Goal: Task Accomplishment & Management: Complete application form

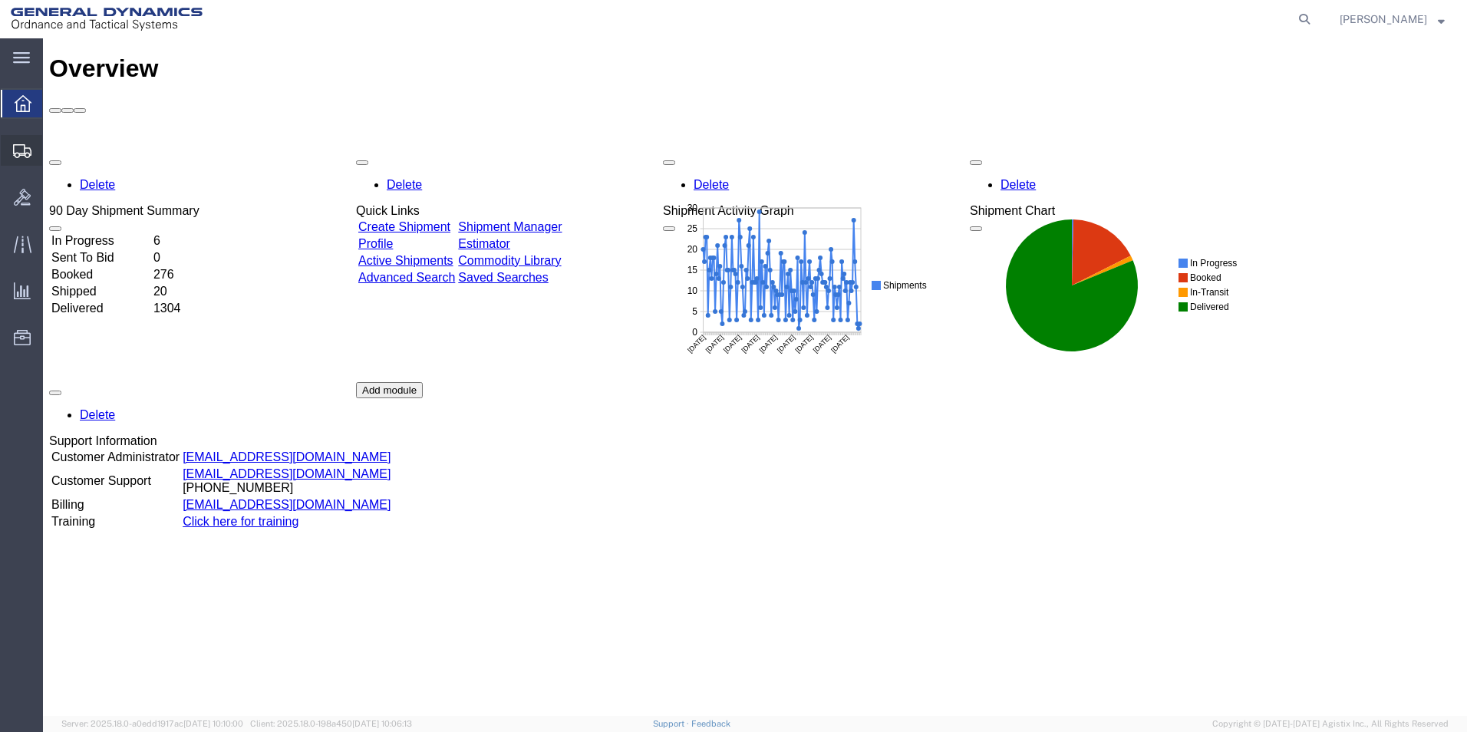
click at [0, 0] on span "Create Shipment" at bounding box center [0, 0] width 0 height 0
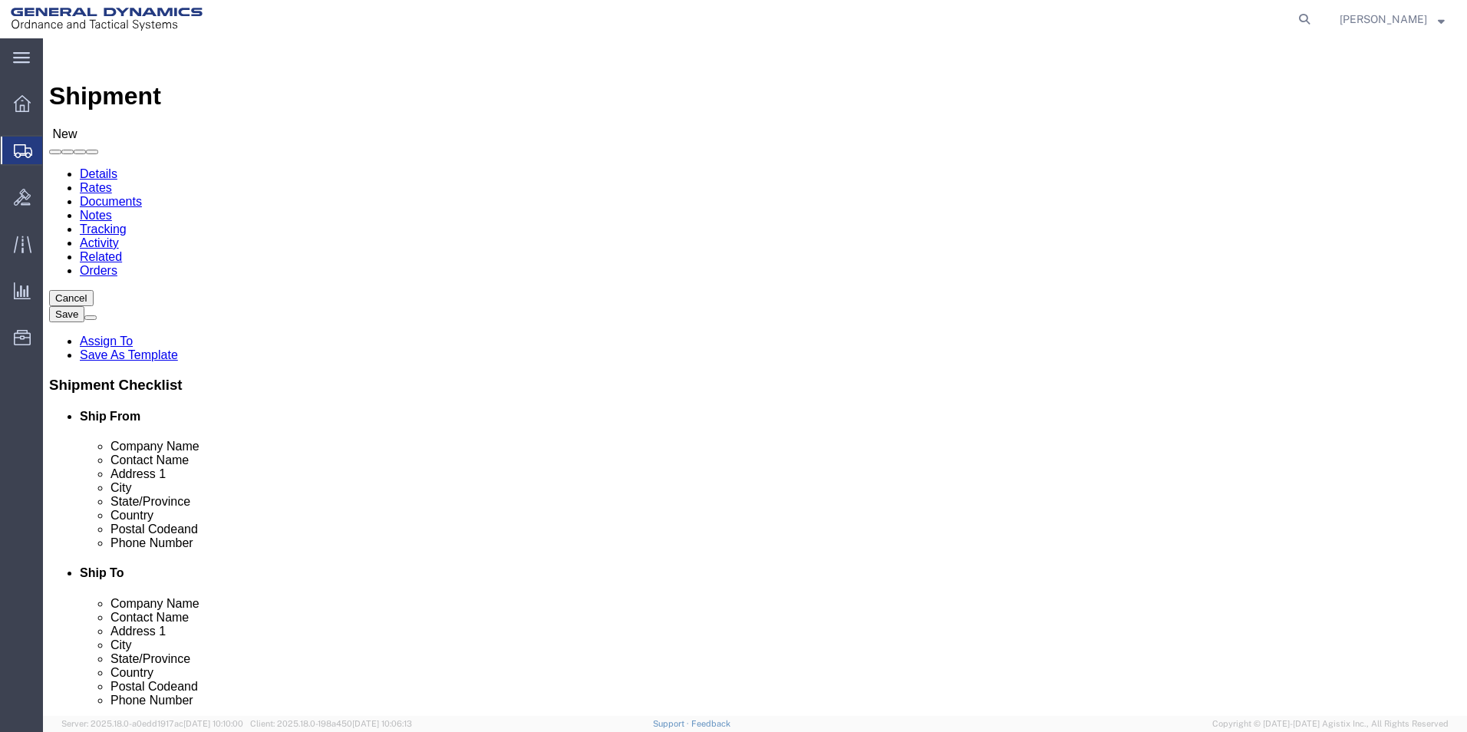
select select
select select "MYPROFILE"
select select "PA"
click input "text"
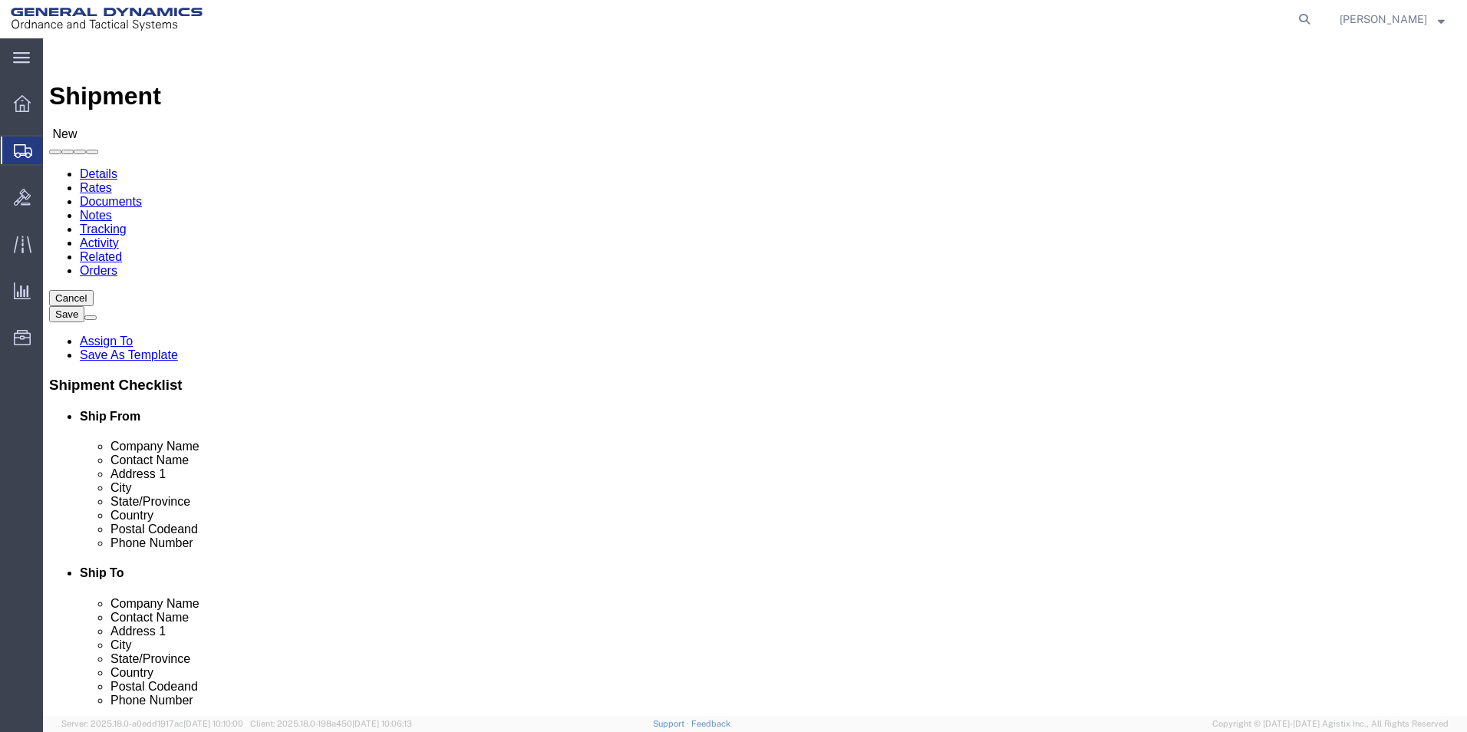
paste input "IonBond, LLC"
type input "IonBond, LLC"
click input "text"
paste input "David Miller"
type input "David Miller"
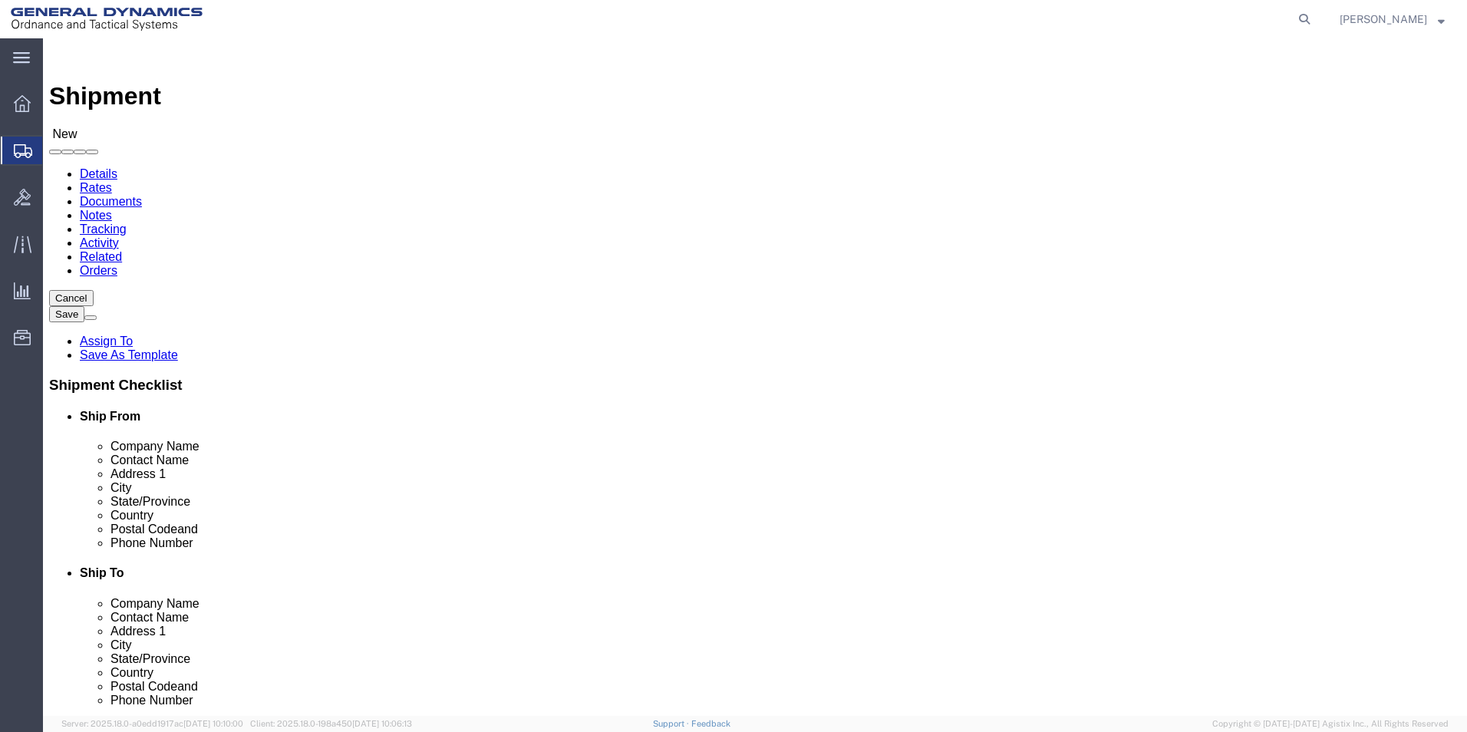
click input "text"
paste input "1823 East Whitcomb Ave."
type input "1823 East Whitcomb Ave."
click input "text"
paste input "Madison Heights"
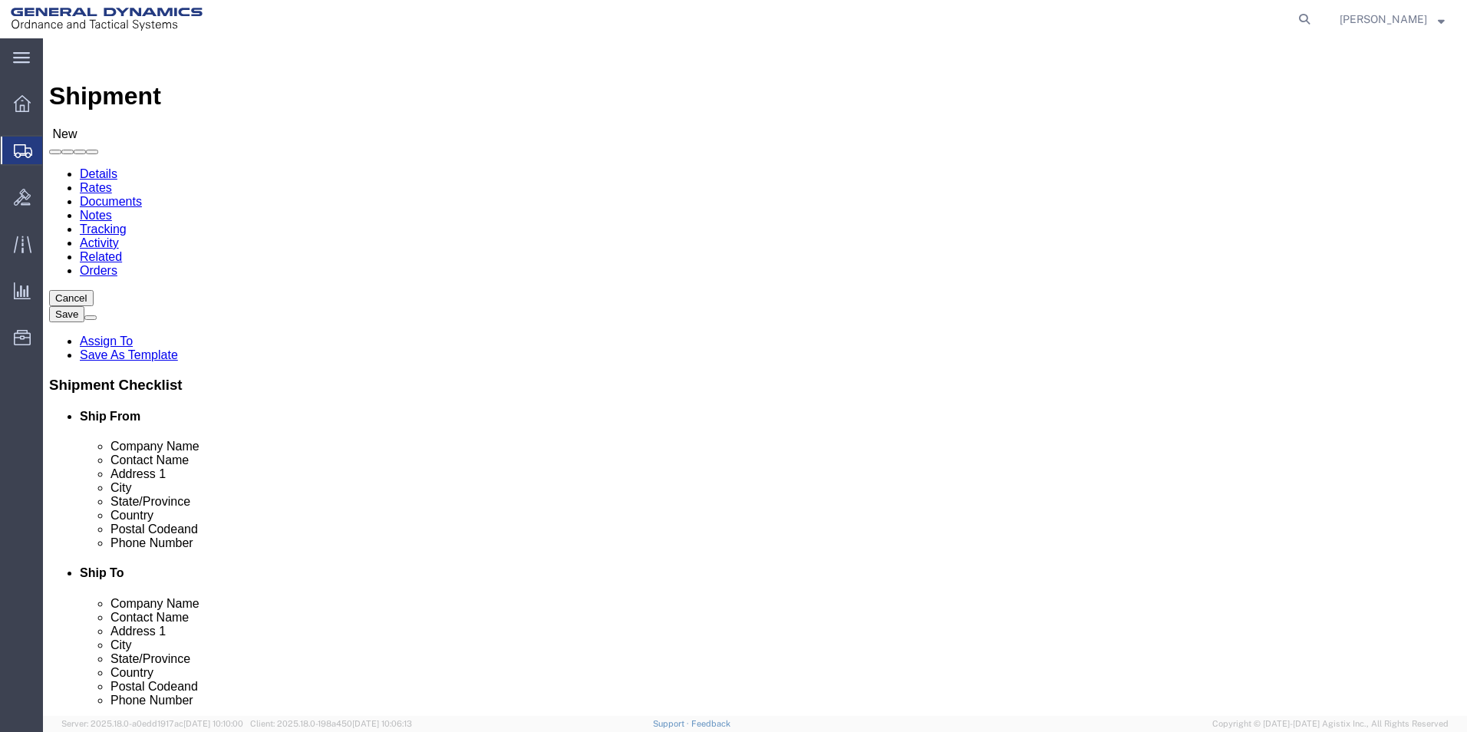
type input "Madison Heights"
click label "Country"
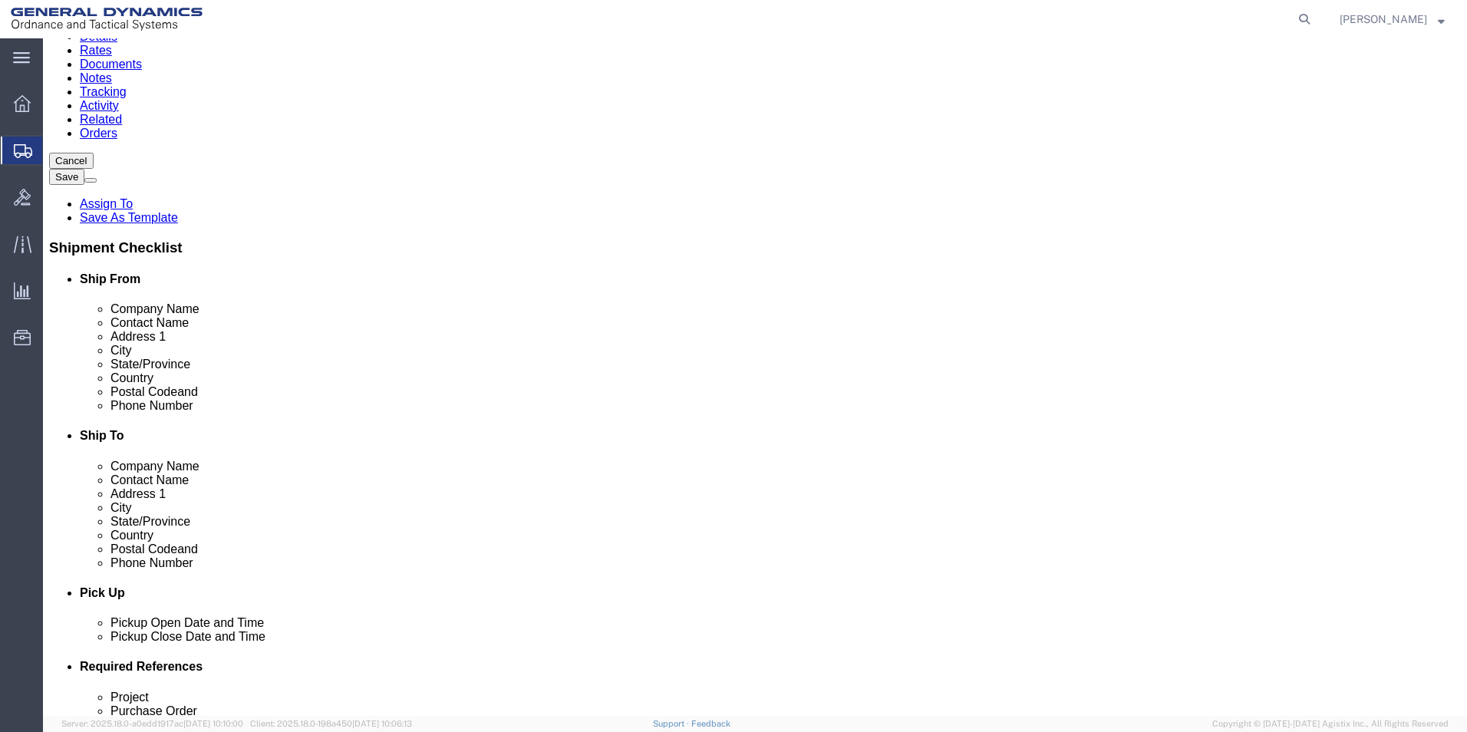
scroll to position [153, 0]
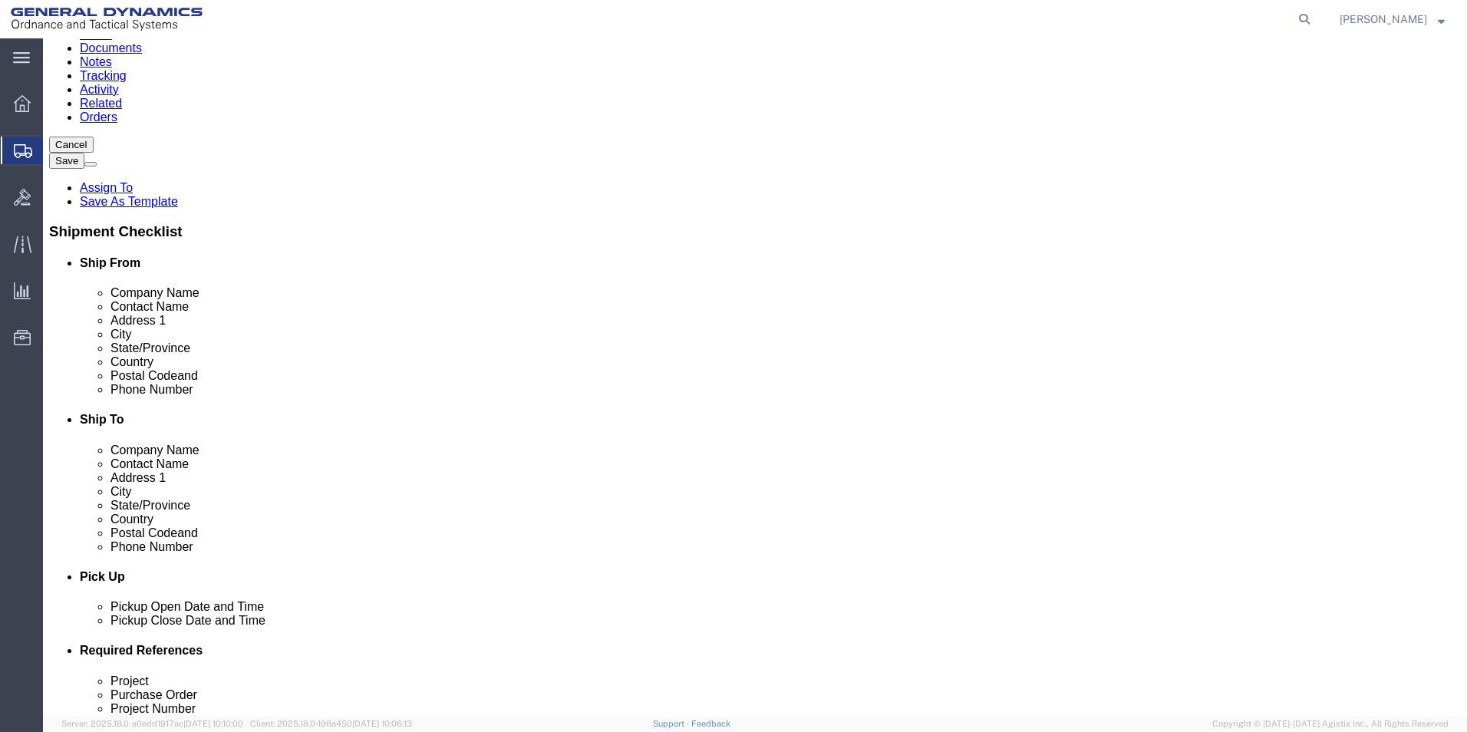
click input "Postal Code"
paste input "48071"
type input "48071"
click input "text"
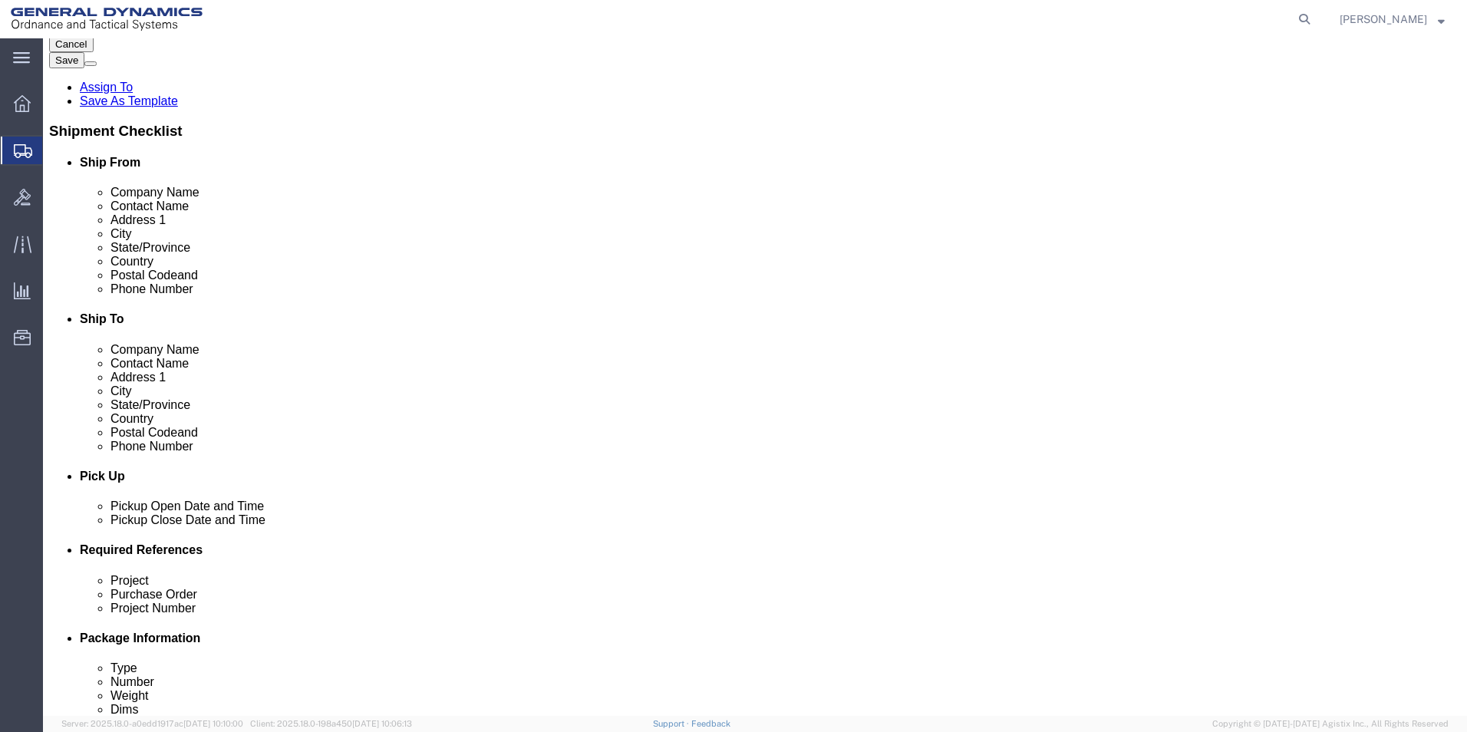
scroll to position [384, 0]
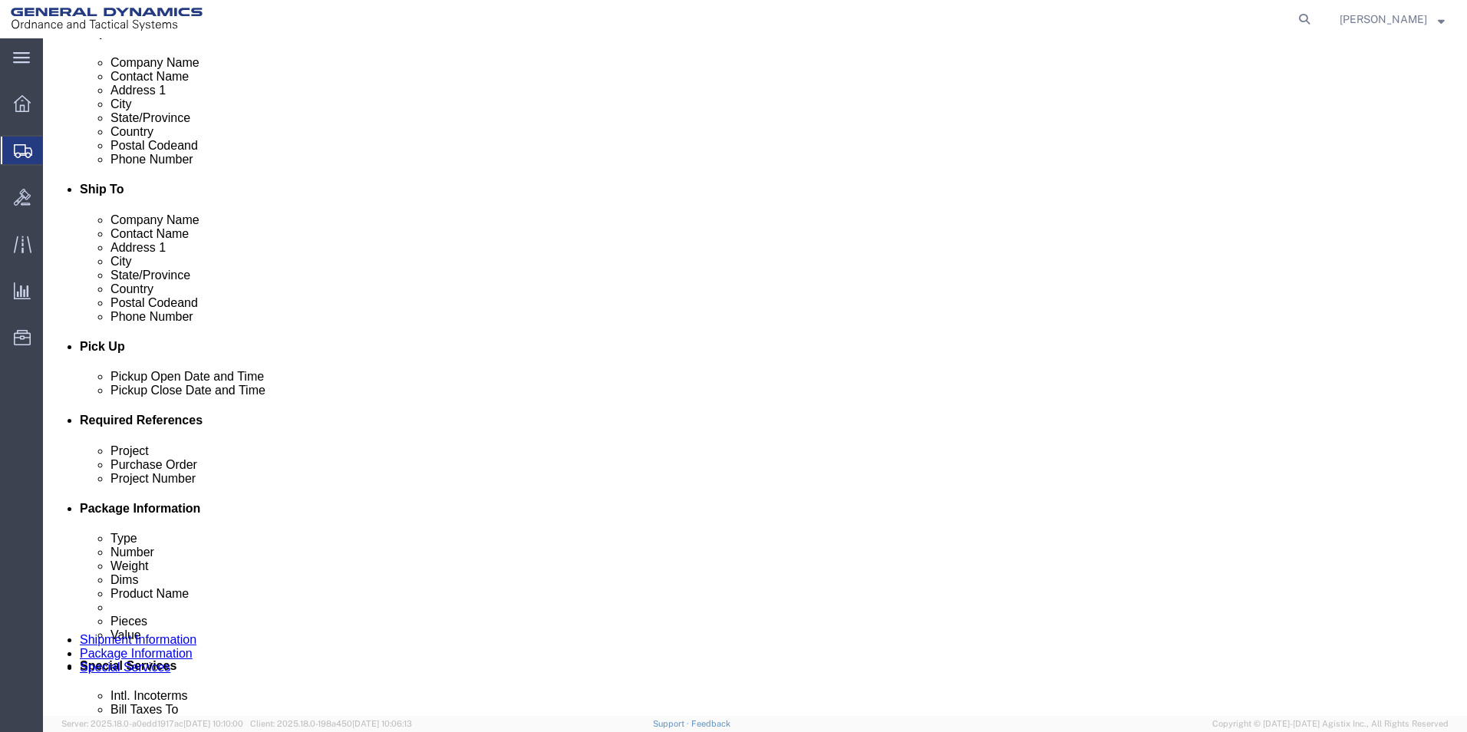
type input "2483989100"
click div "Sep 08 2025 7:00 AM"
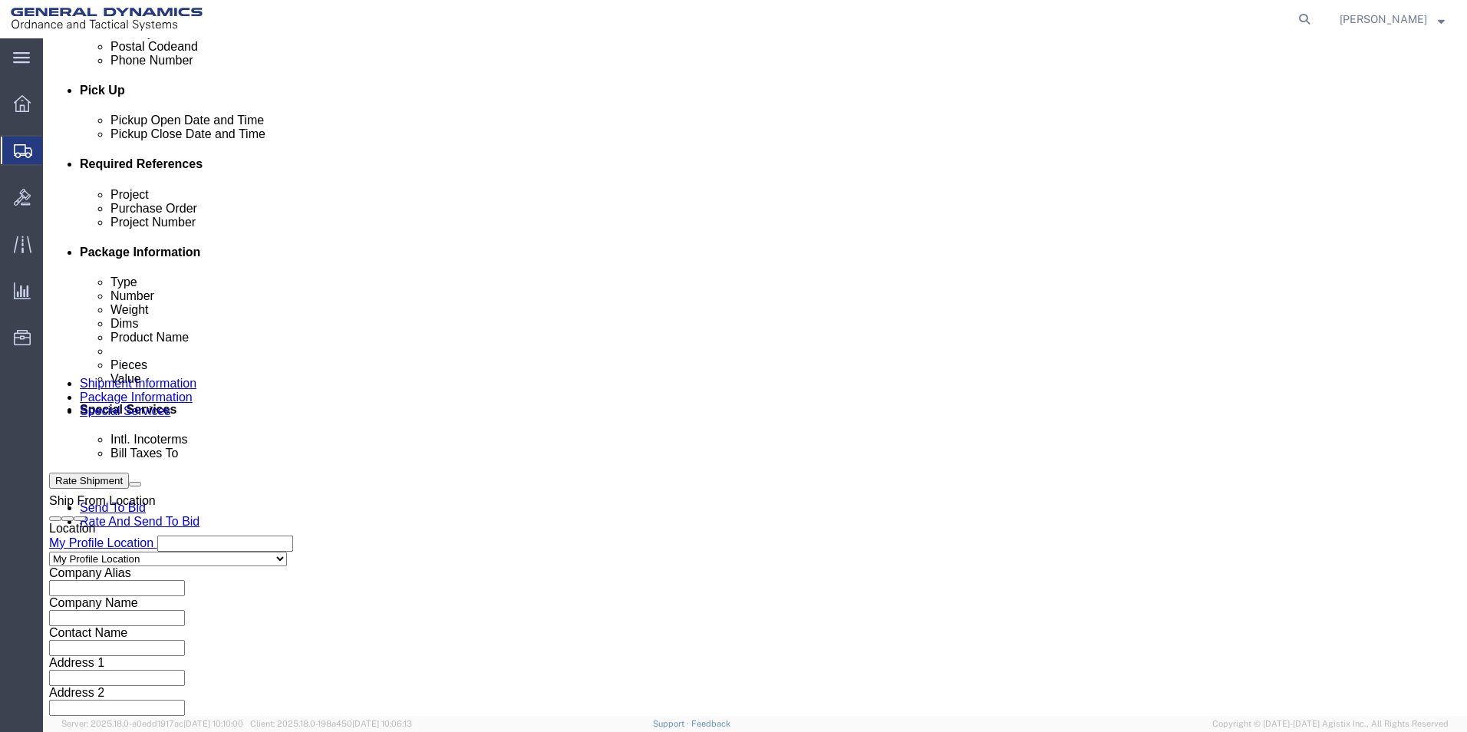
type input "9:00 AM"
click button "Apply"
click div "Sep 08 2025 10:00 AM"
click input "12:00 AM"
type input "12:00 pm"
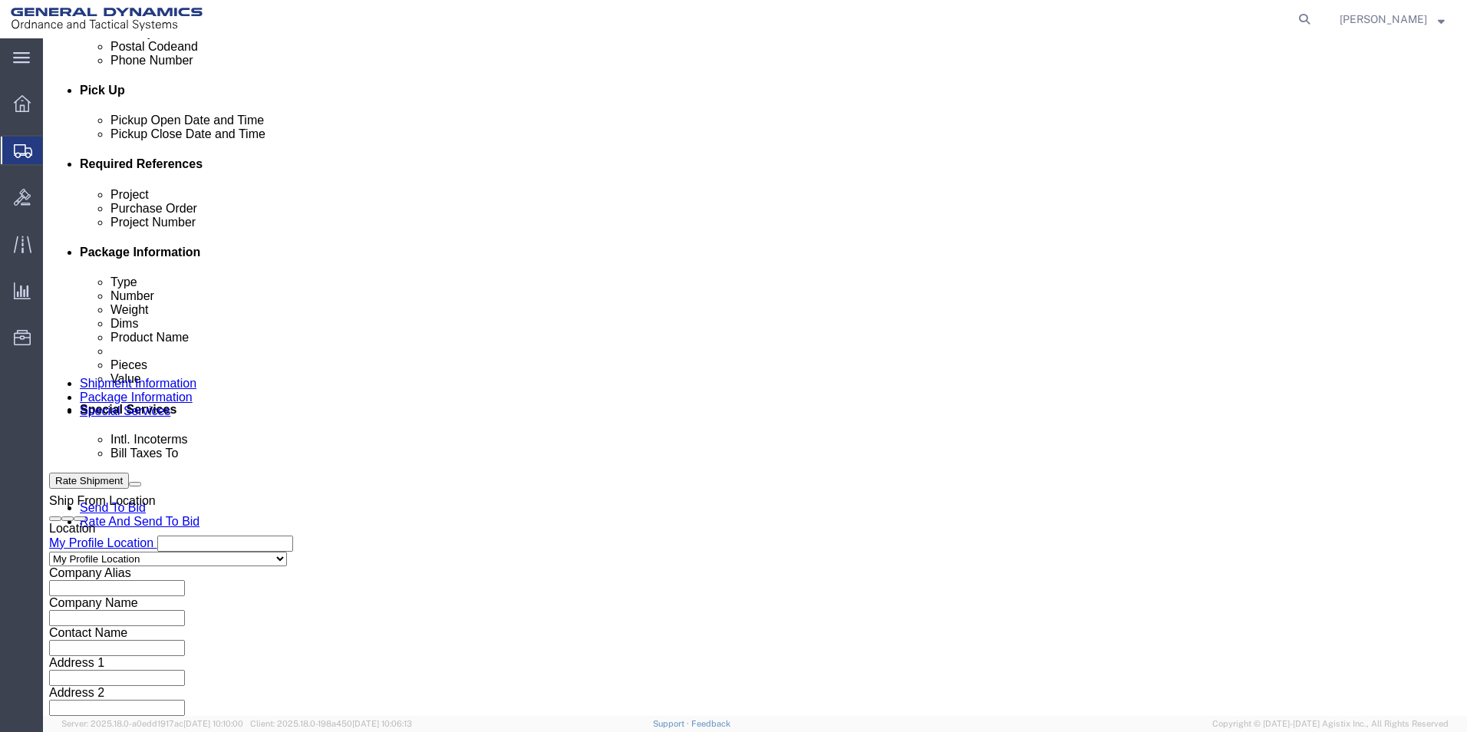
click button "Apply"
click input "text"
type input "NA"
click input "text"
type input "NA"
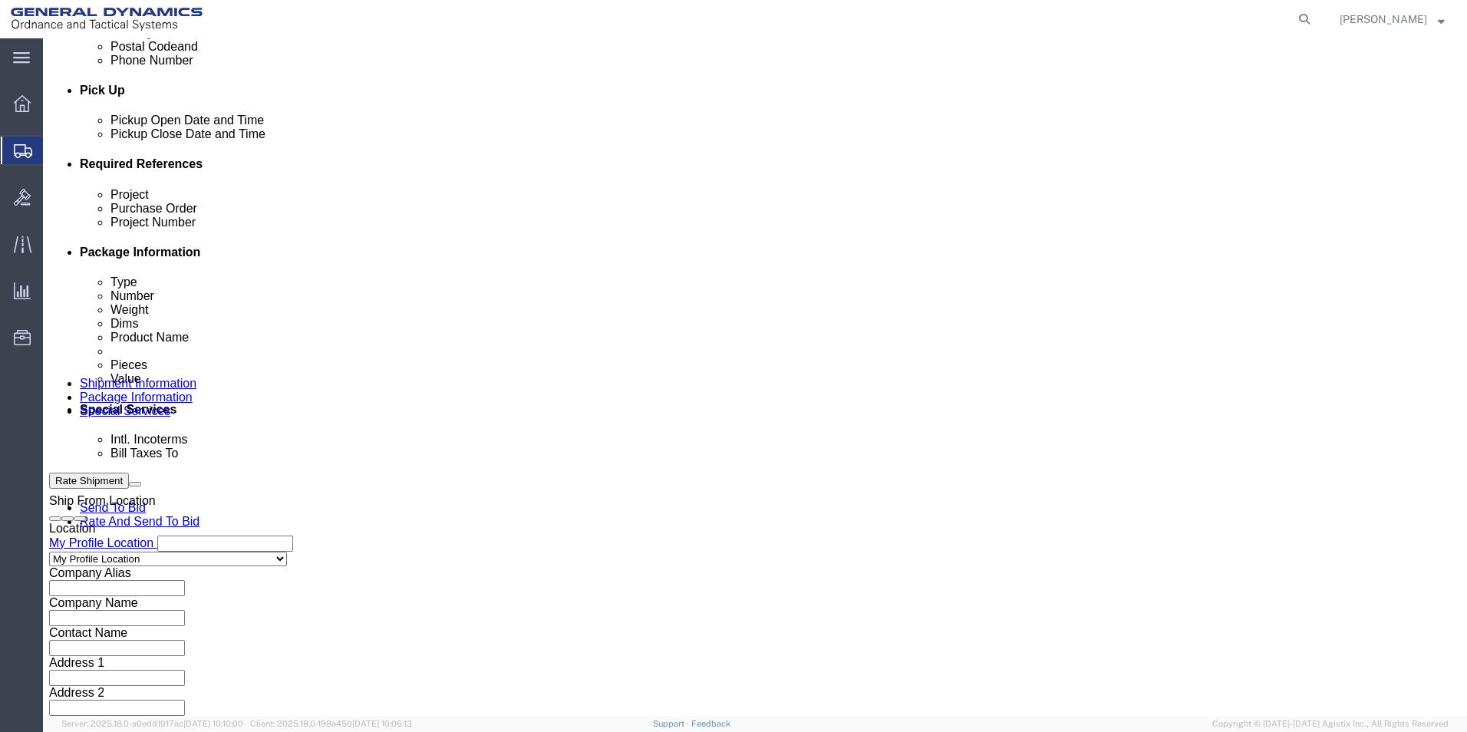
click input "text"
type input "NA"
click button "Continue"
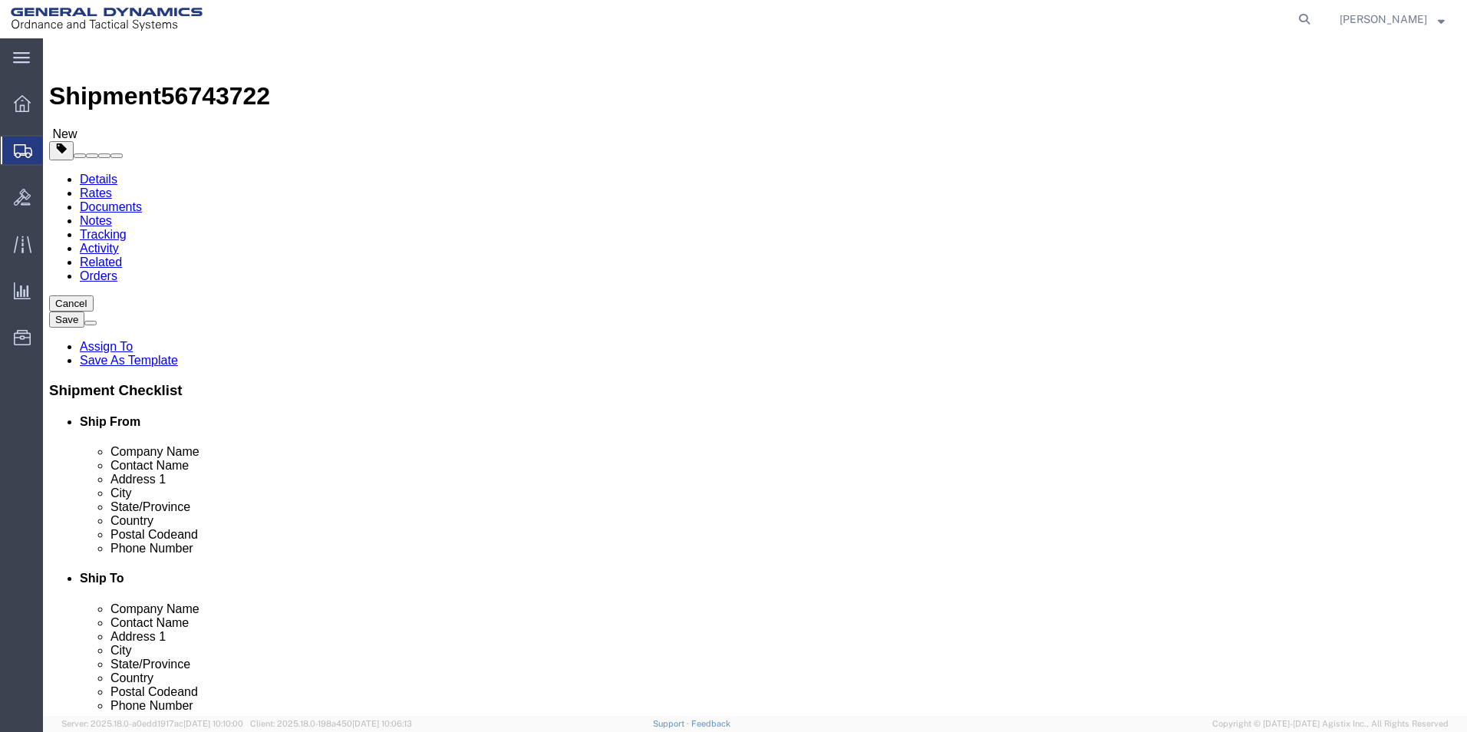
click select "Select Bale(s) Basket(s) Bolt(s) Bottle(s) Buckets Bulk Bundle(s) Can(s) Cardbo…"
select select "CRAT"
click select "Select Bale(s) Basket(s) Bolt(s) Bottle(s) Buckets Bulk Bundle(s) Can(s) Cardbo…"
click input "0.00"
type input "242.00"
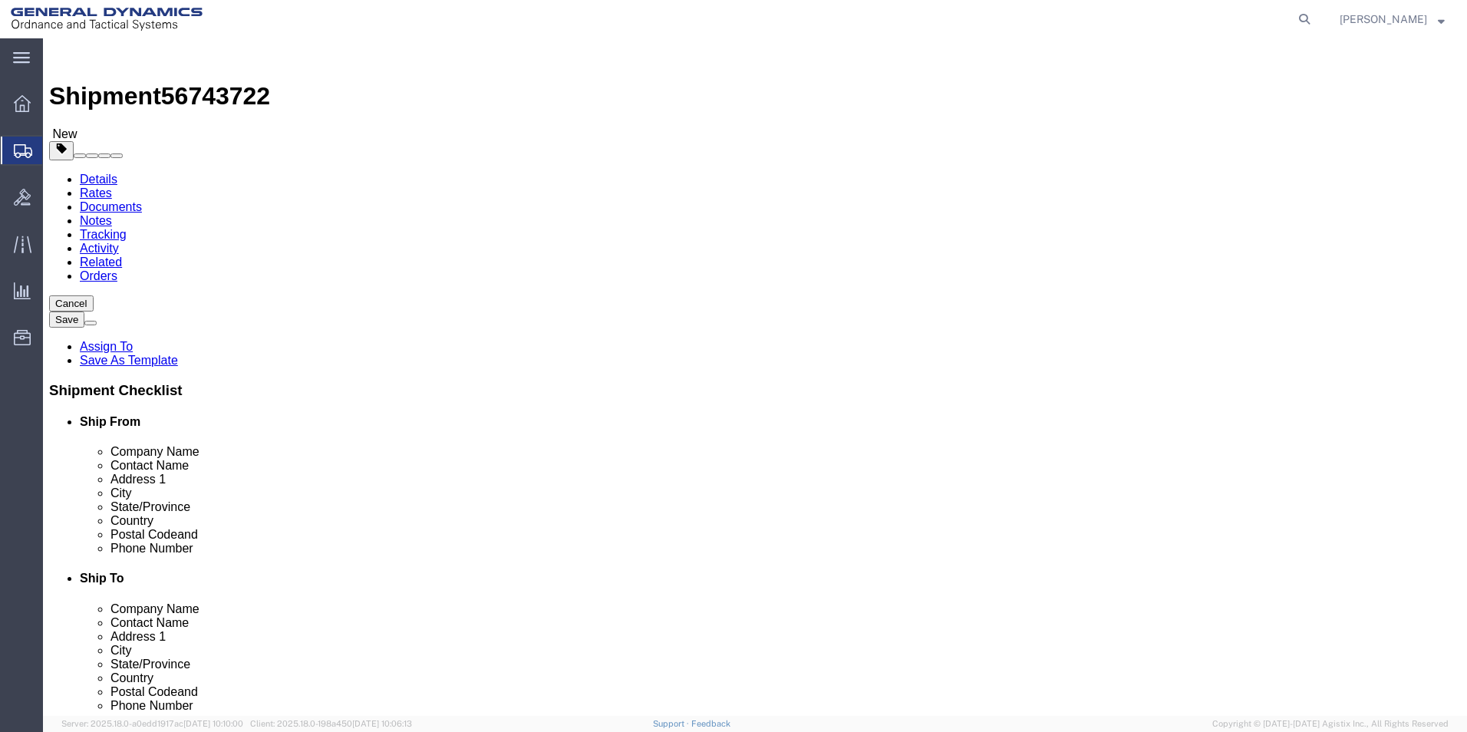
click link "Add Content"
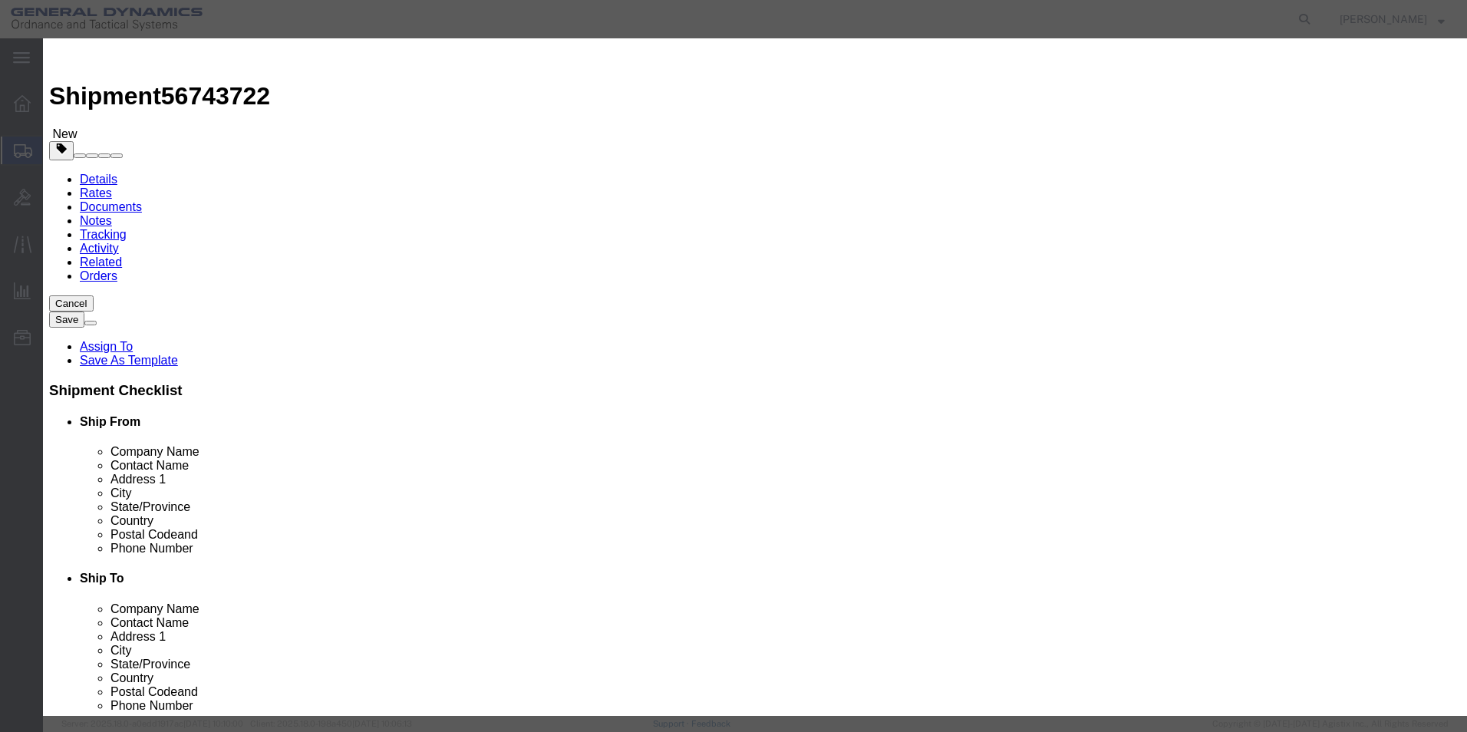
click input "text"
type input "B"
type input "120mm Backwards Extrude Punches"
click input "0"
type input "5"
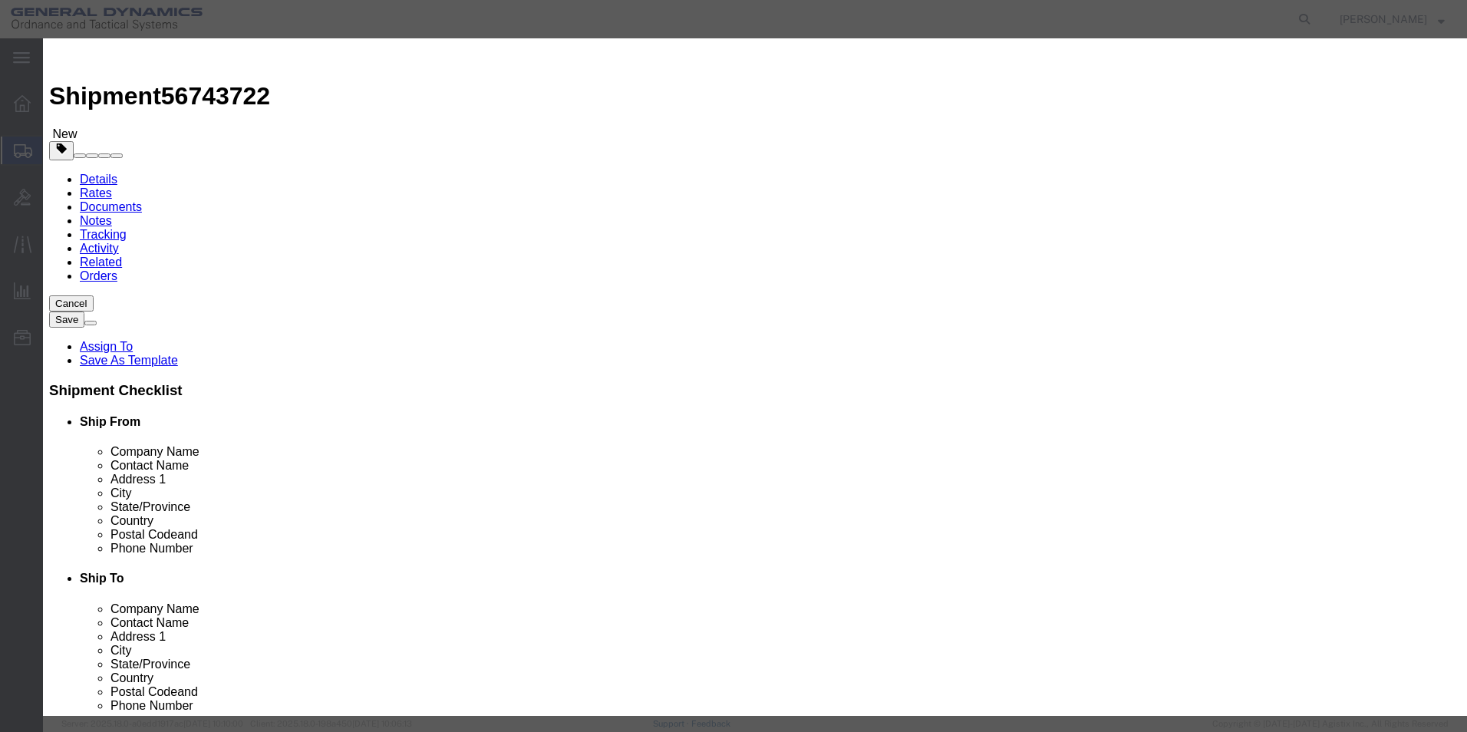
click input "text"
type input "5000"
click select "Select 50 55 60 65 70 85 92.5 100 125 175 250 300 400"
select select "50"
click select "Select 50 55 60 65 70 85 92.5 100 125 175 250 300 400"
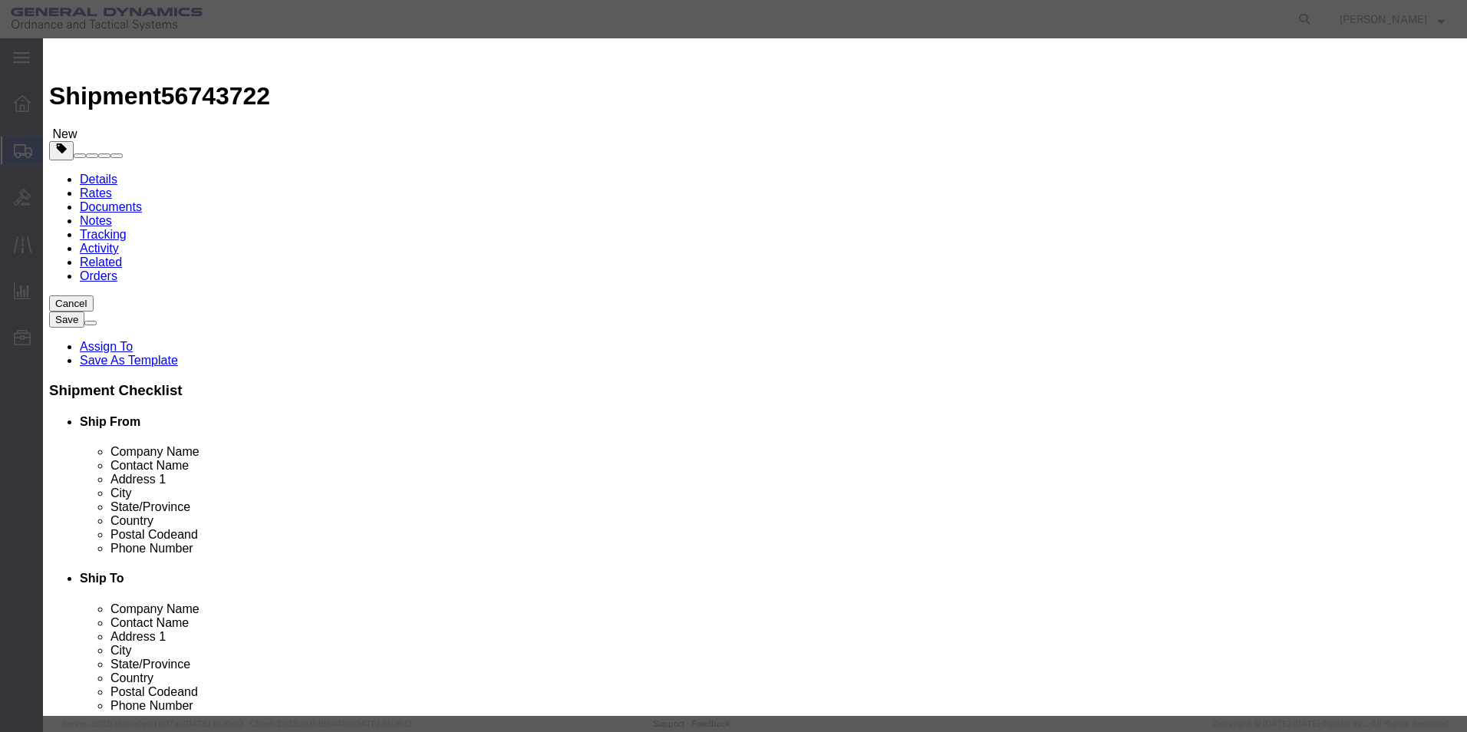
click button "Save & Close"
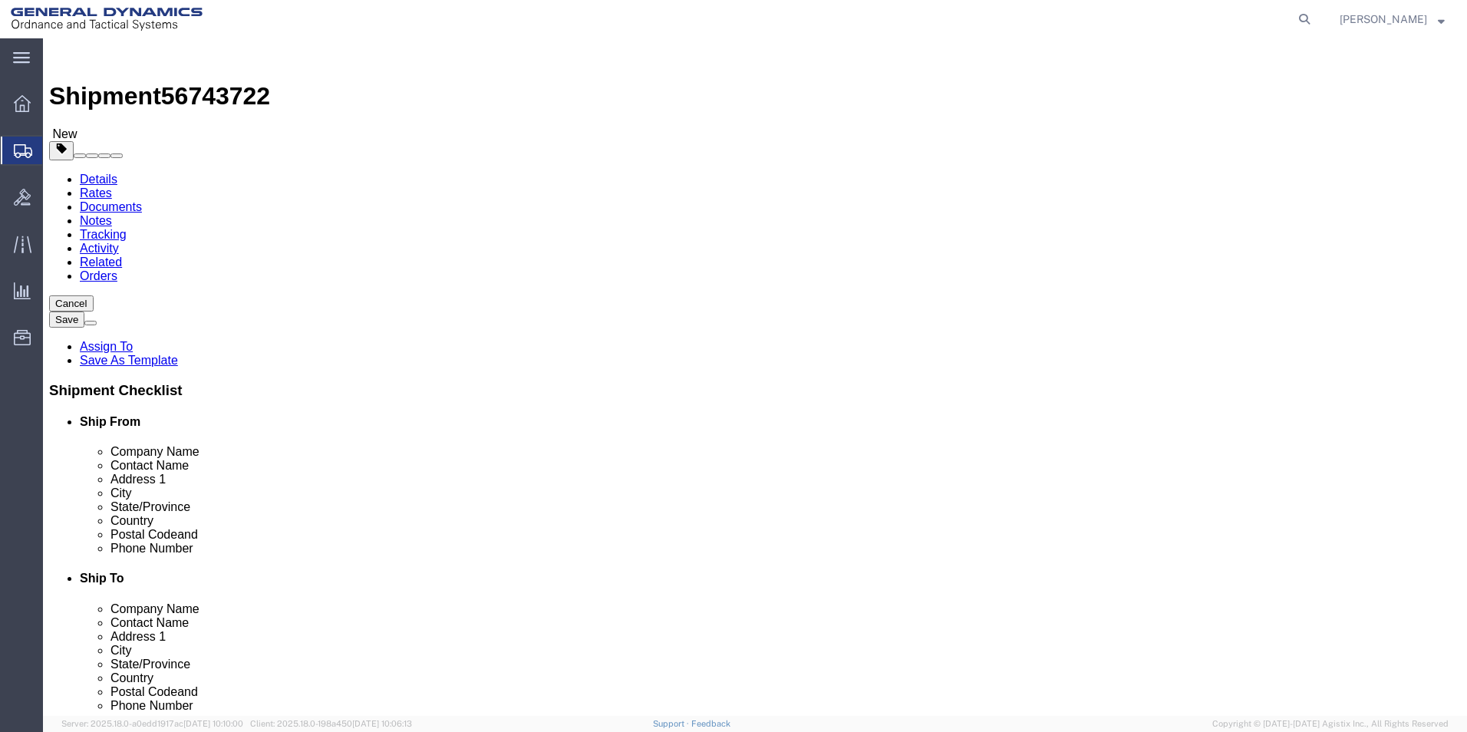
click input "text"
type input "38"
click input "text"
type input "27"
click input "text"
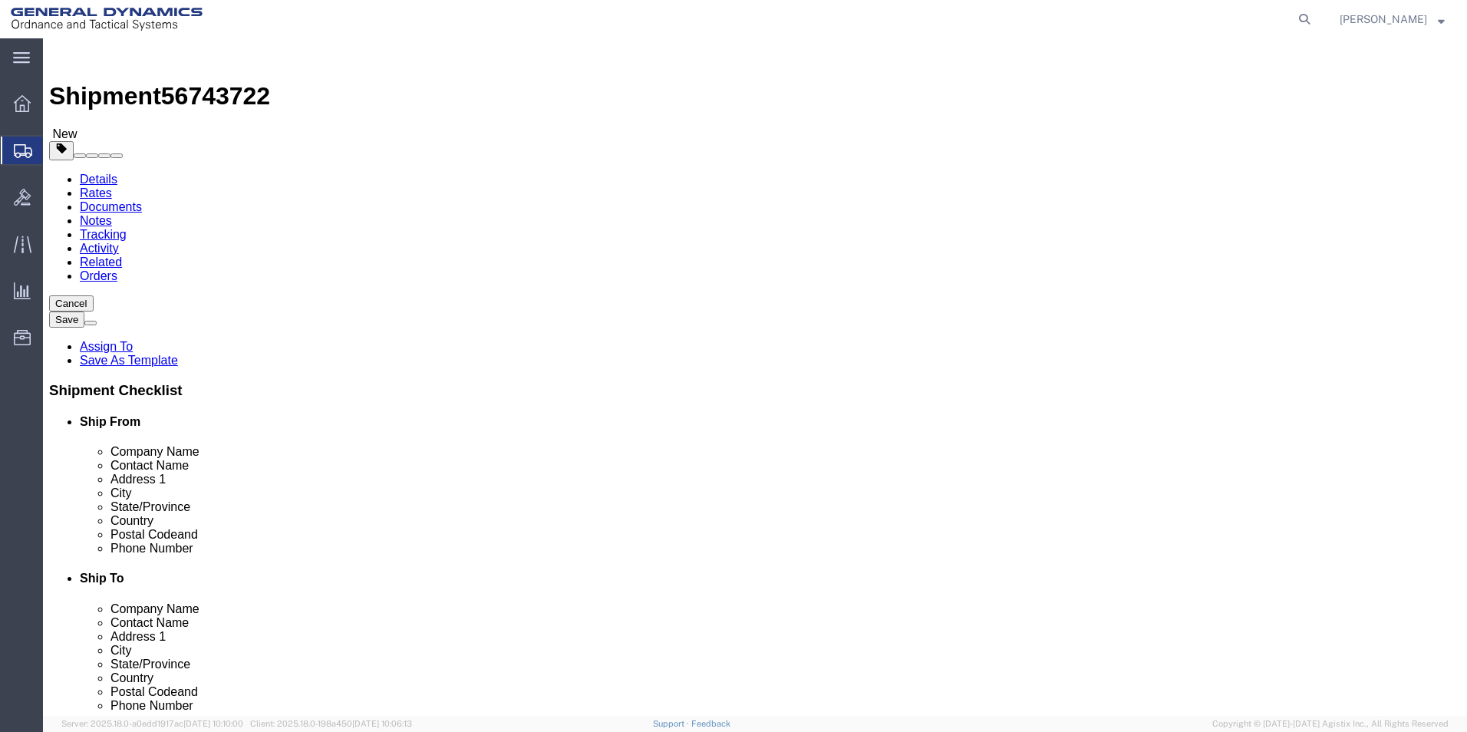
type input "12"
click button "Rate Shipment"
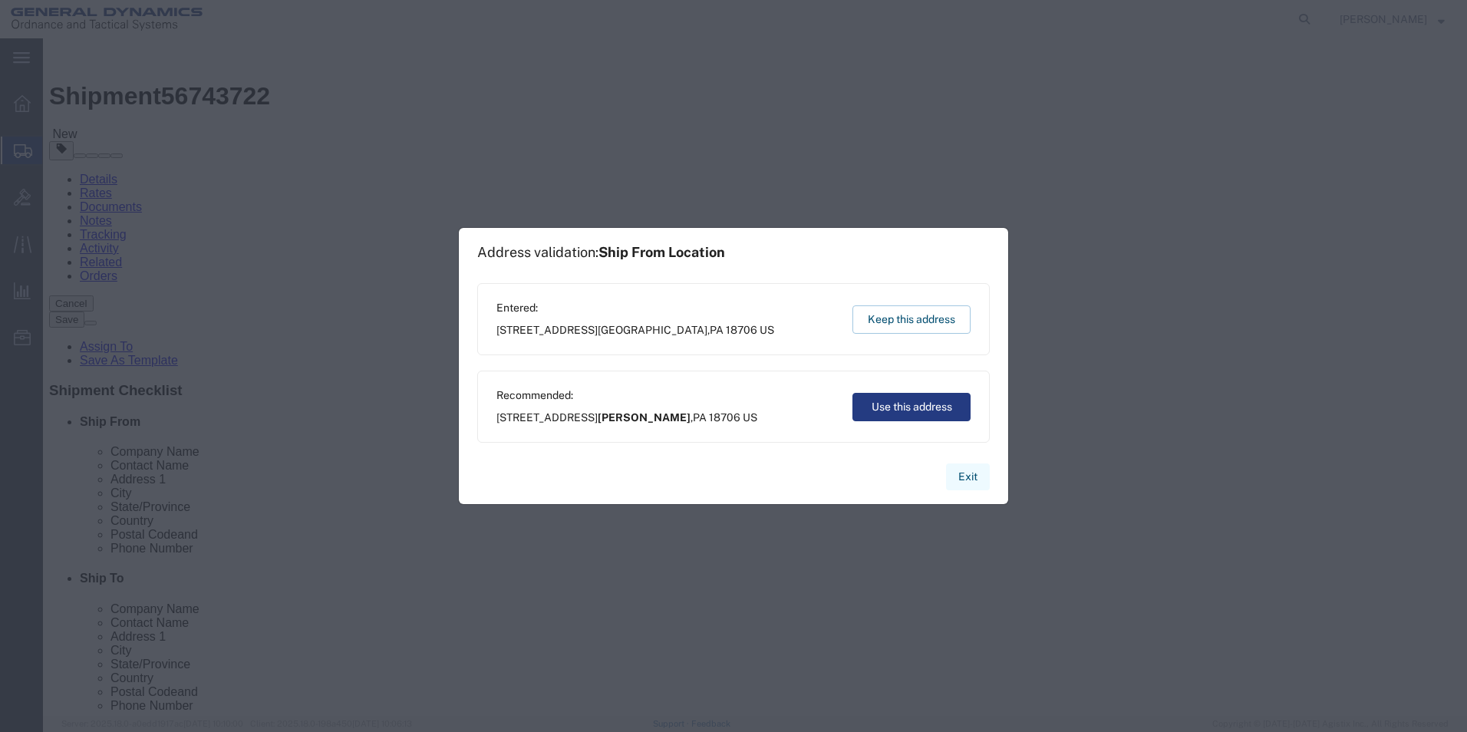
click at [970, 475] on button "Exit" at bounding box center [968, 476] width 44 height 27
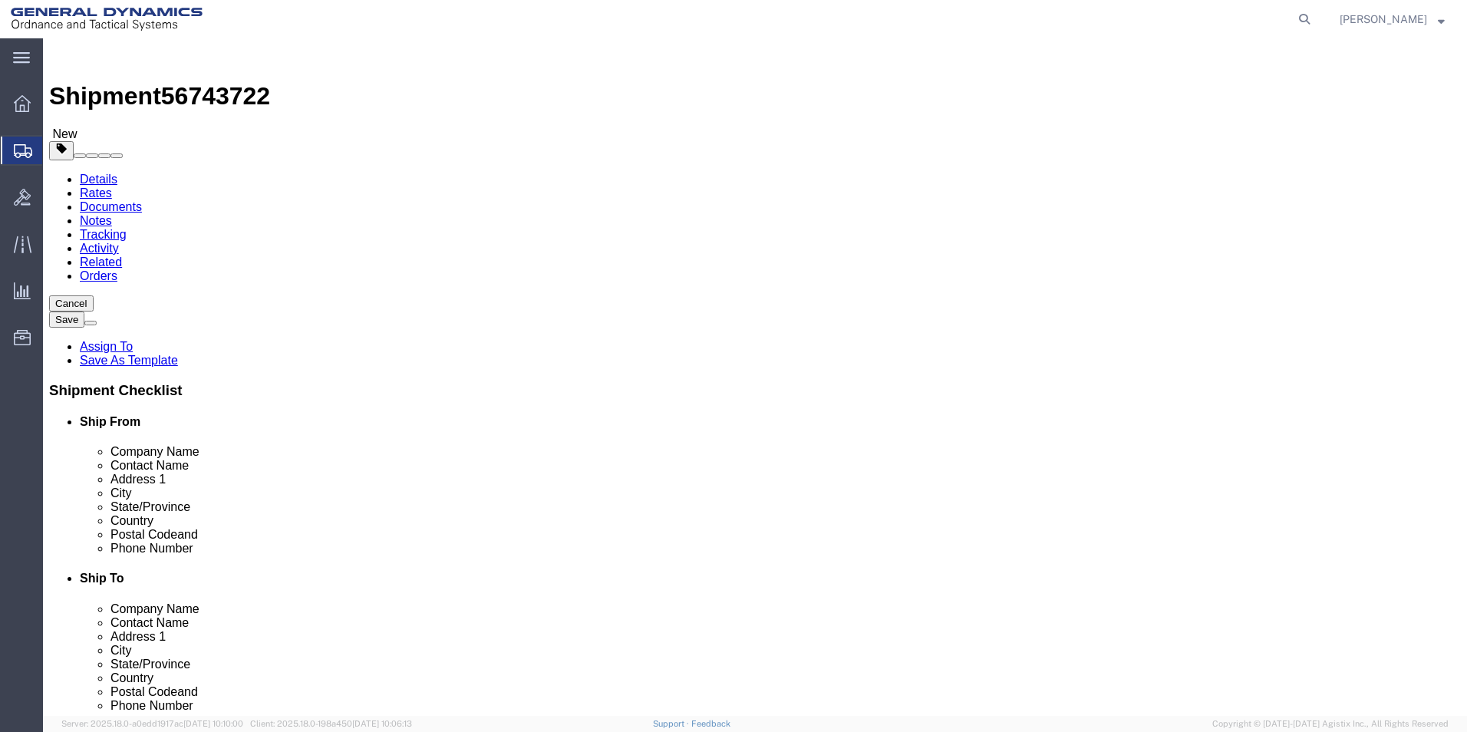
click button "Continue"
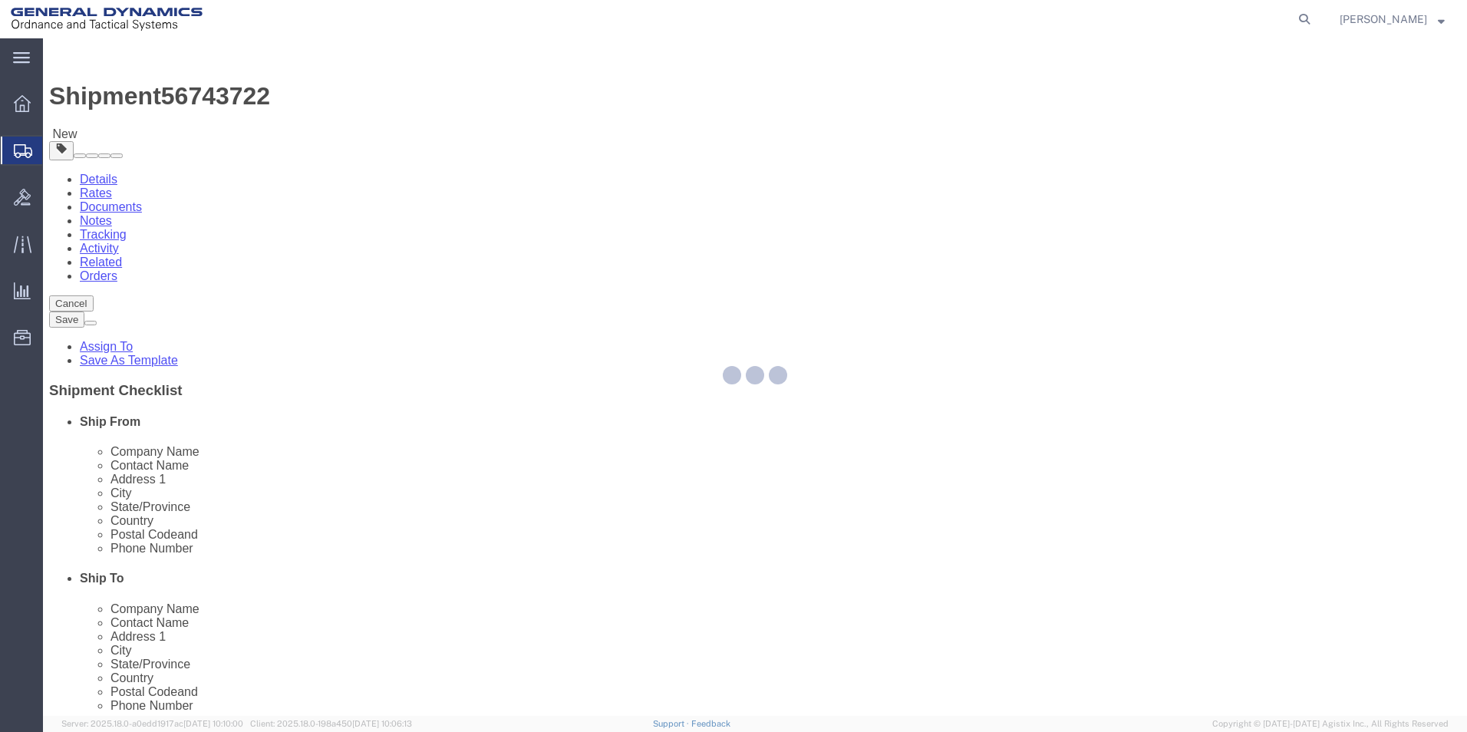
select select
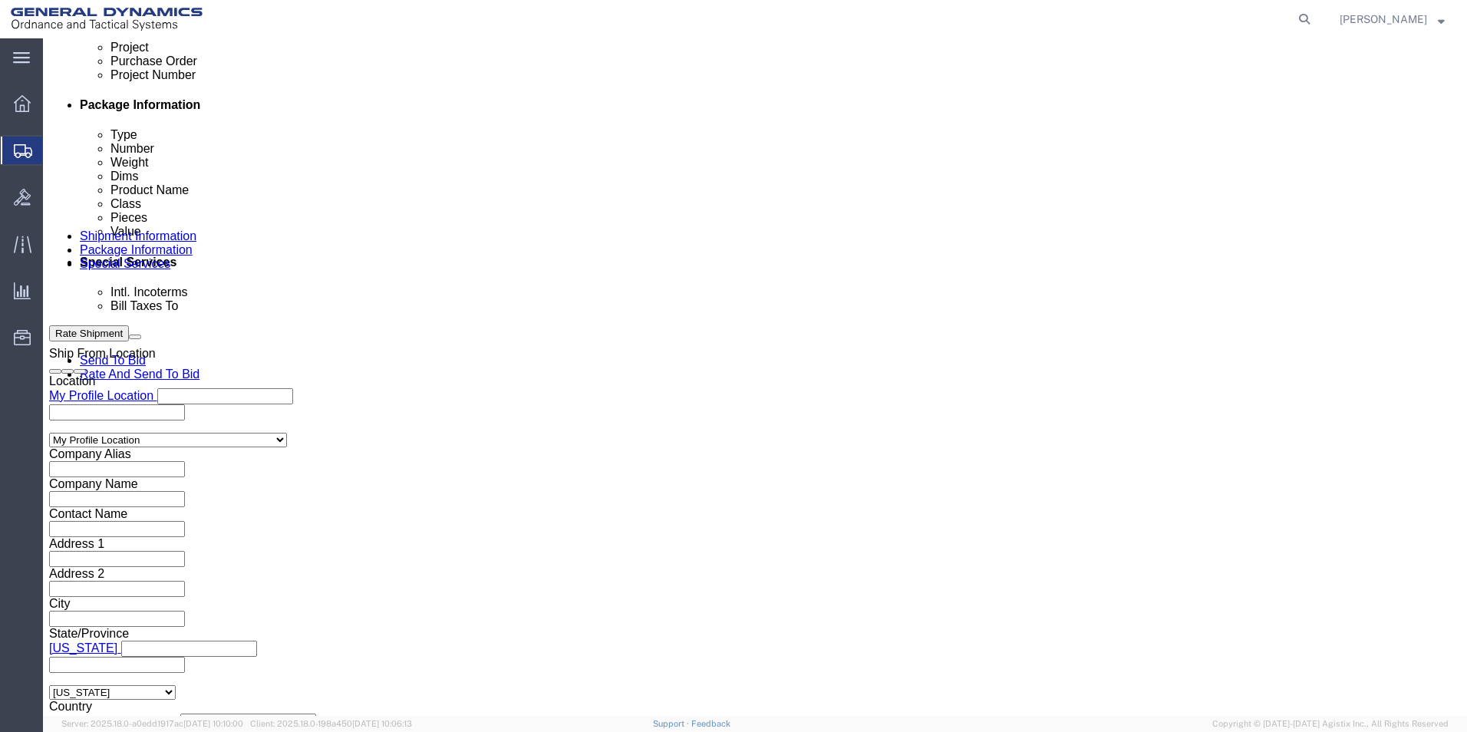
scroll to position [767, 0]
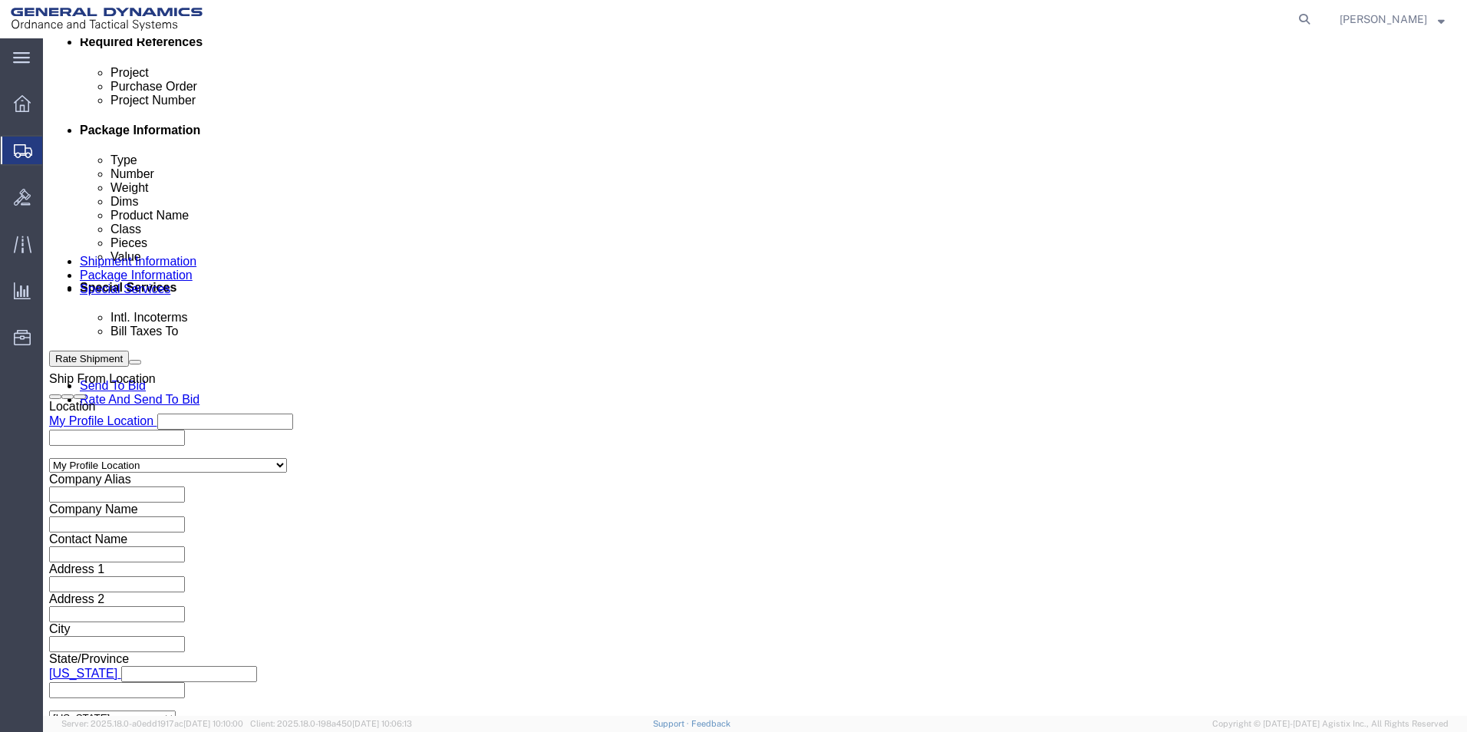
click button "Rate Shipment"
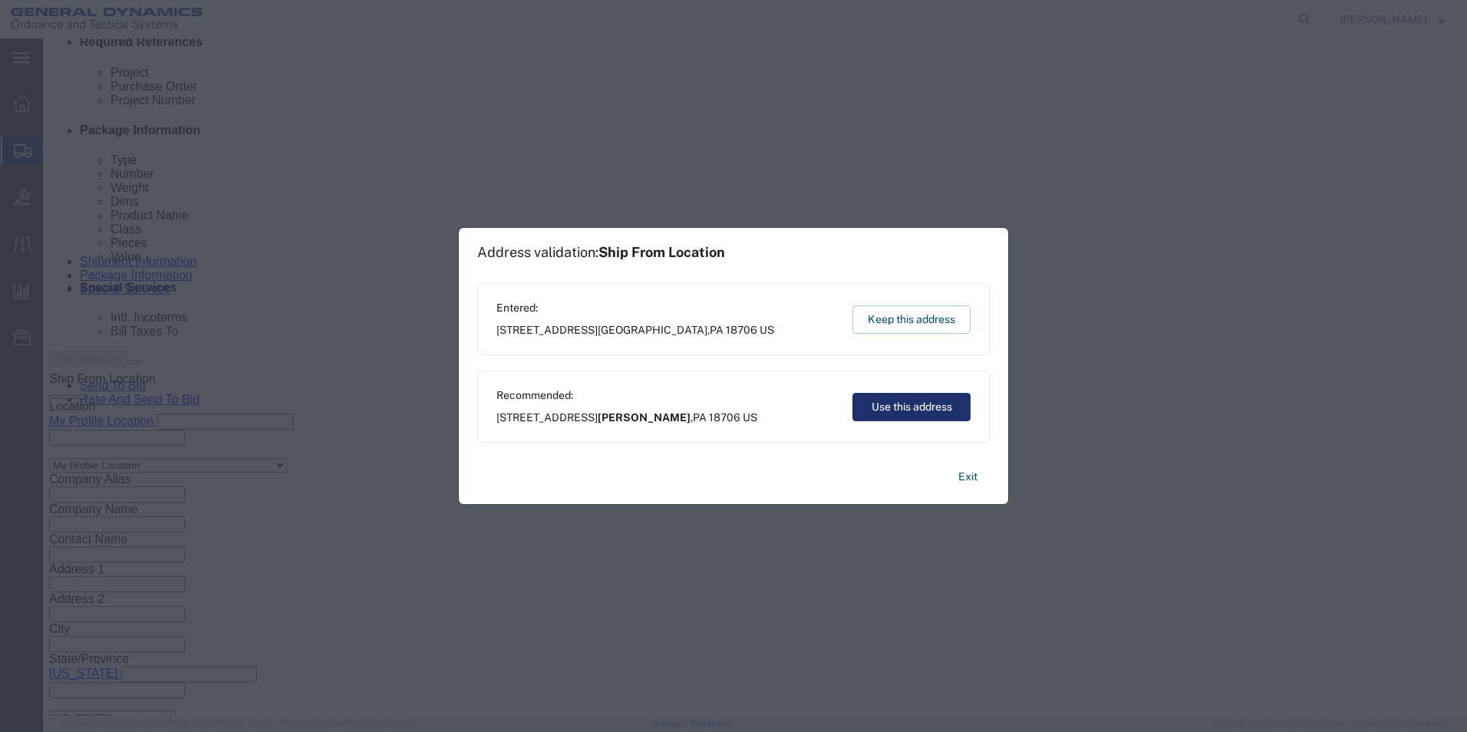
click at [940, 403] on button "Use this address" at bounding box center [911, 407] width 118 height 28
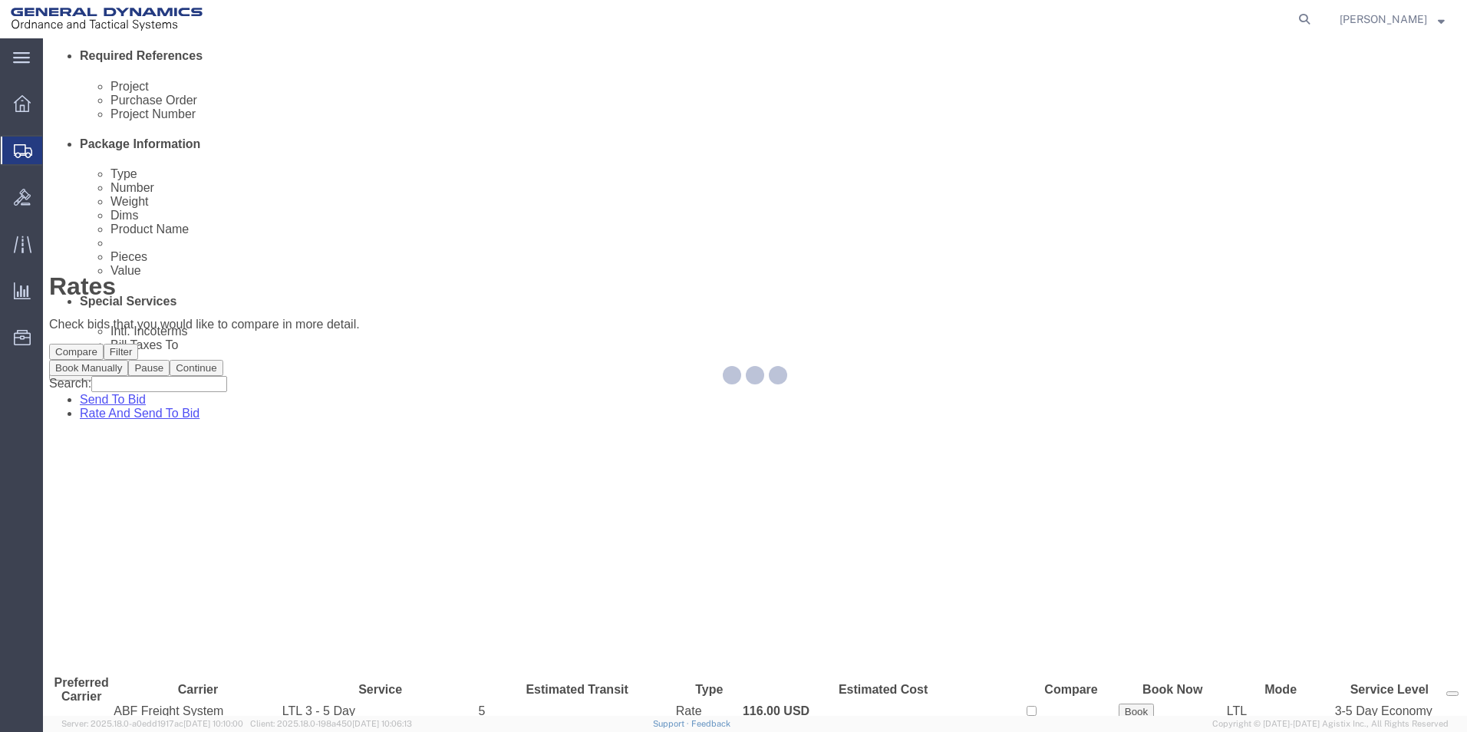
scroll to position [0, 0]
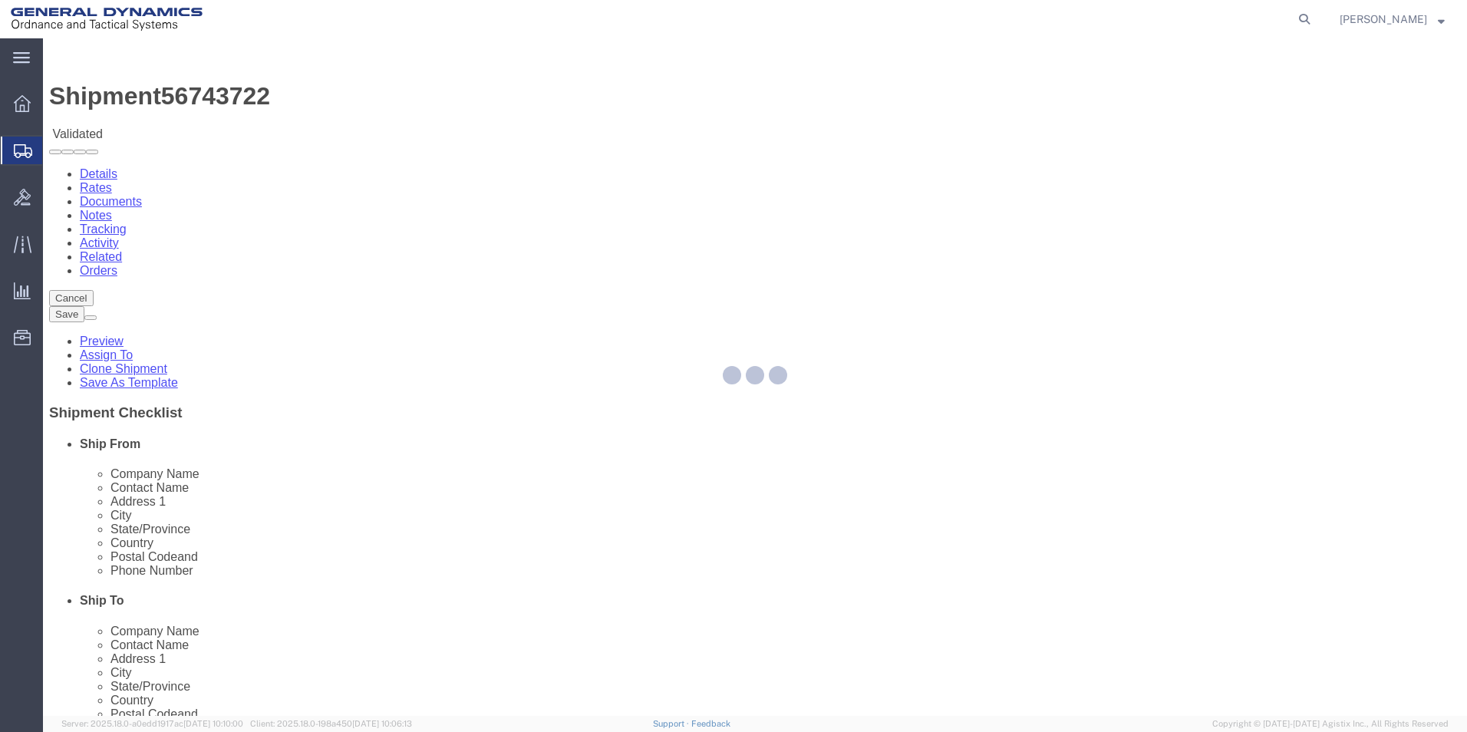
select select "42193"
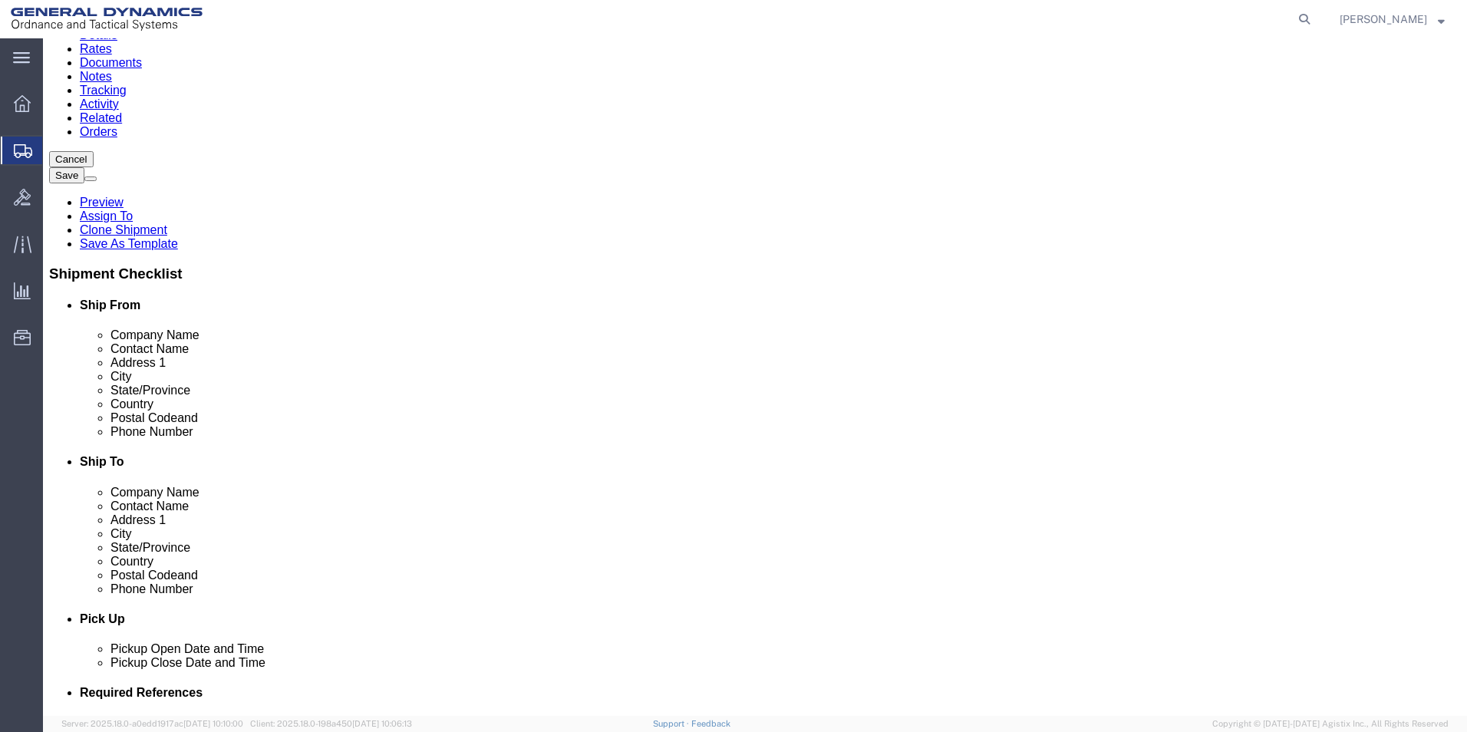
scroll to position [307, 0]
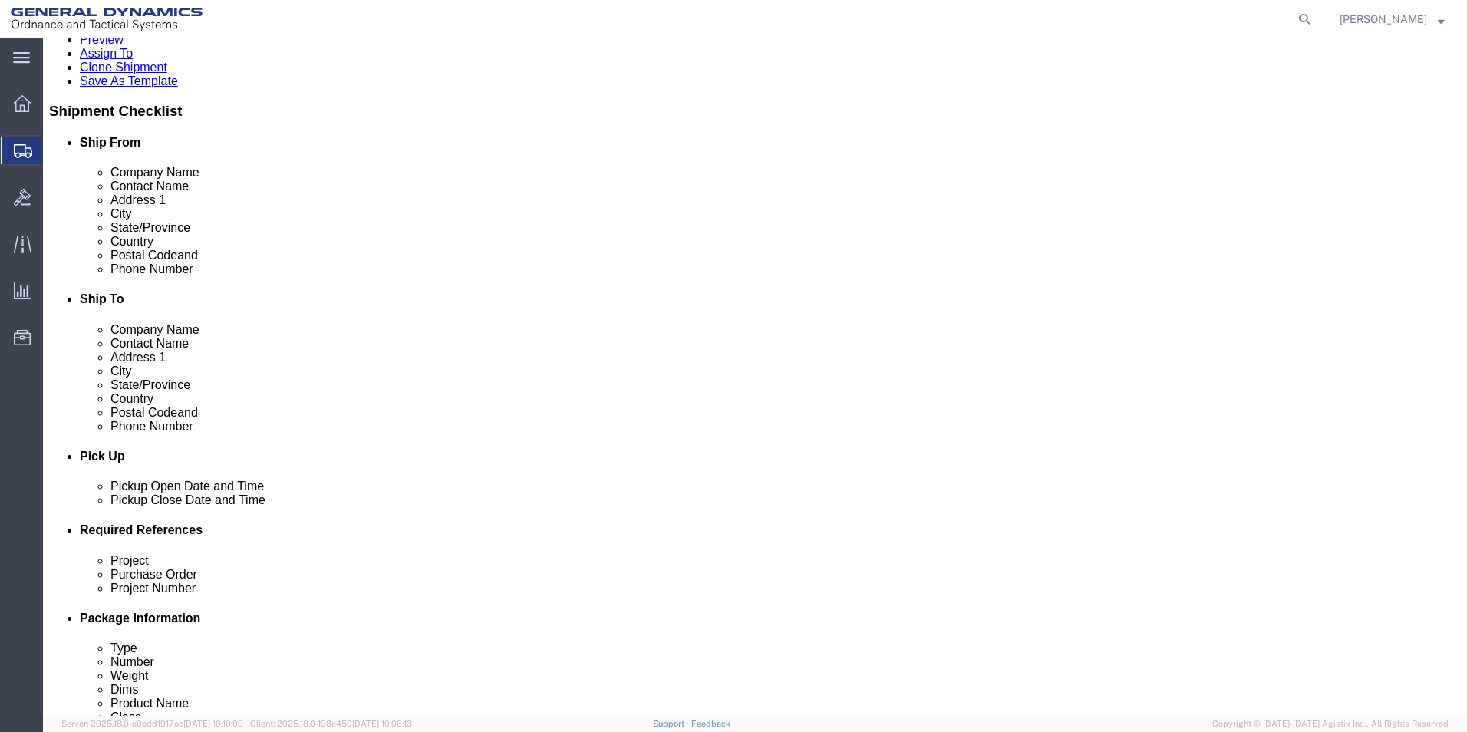
click div "Sep 08 2025 9:00 AM"
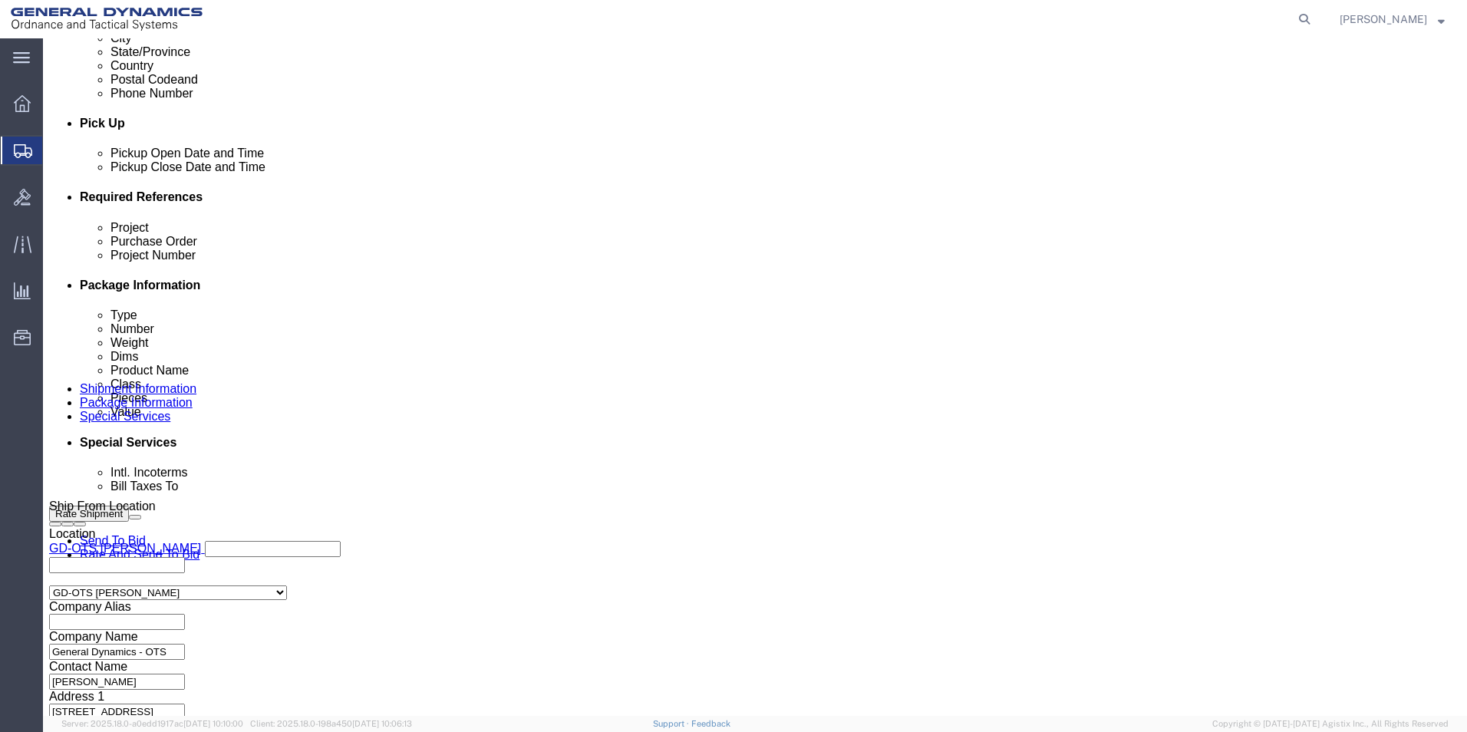
type input "10:00 AM"
click button "Apply"
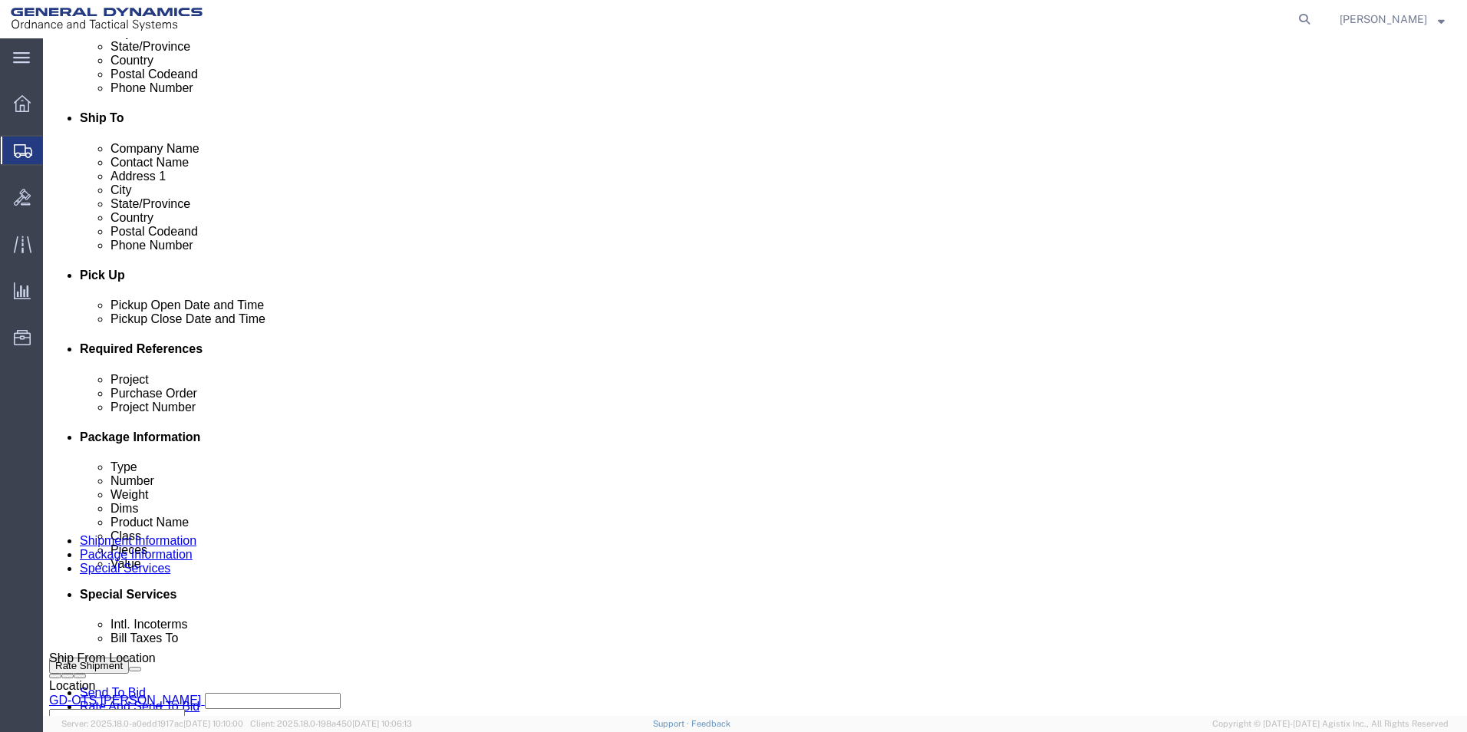
scroll to position [486, 0]
click div "Sep 08 2025 12:00 PM"
type input "1:00 PM"
click button "Apply"
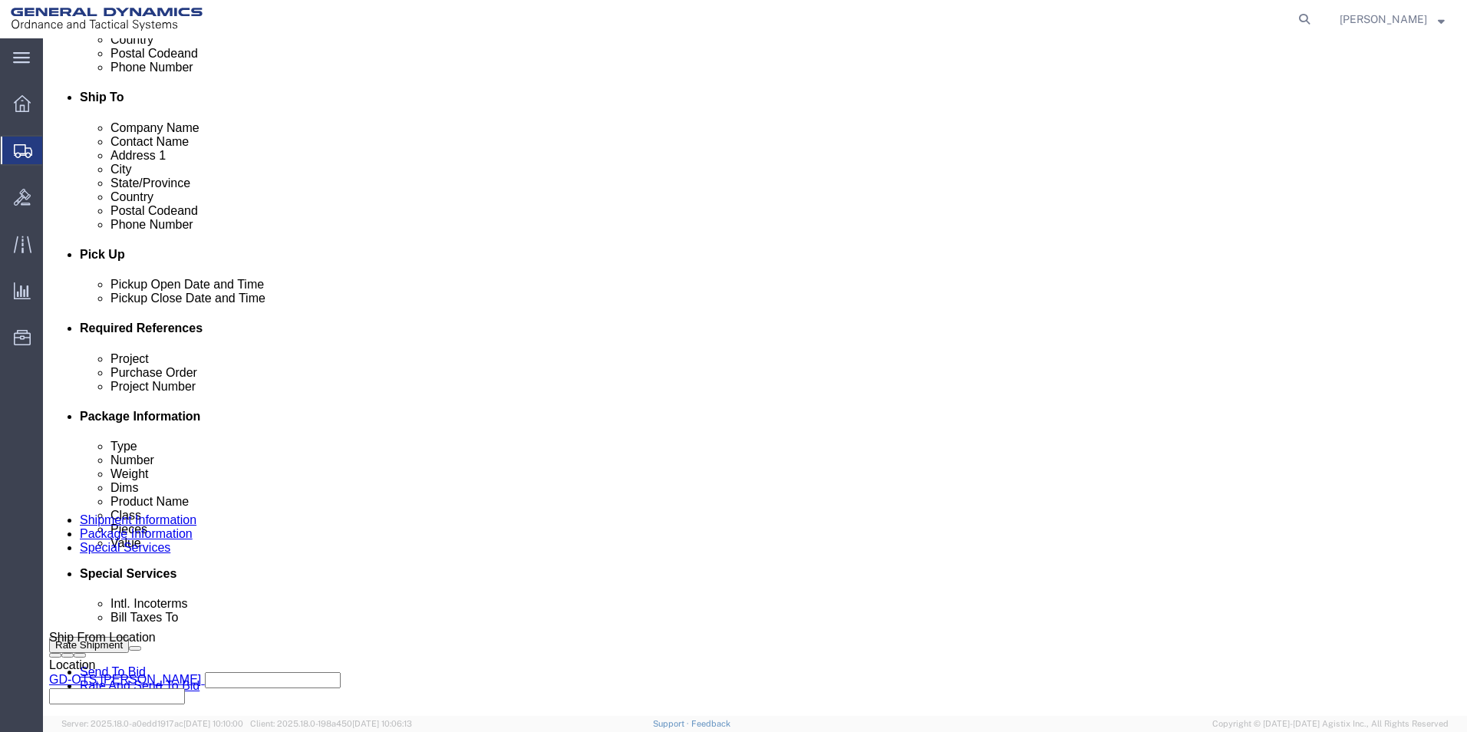
scroll to position [640, 0]
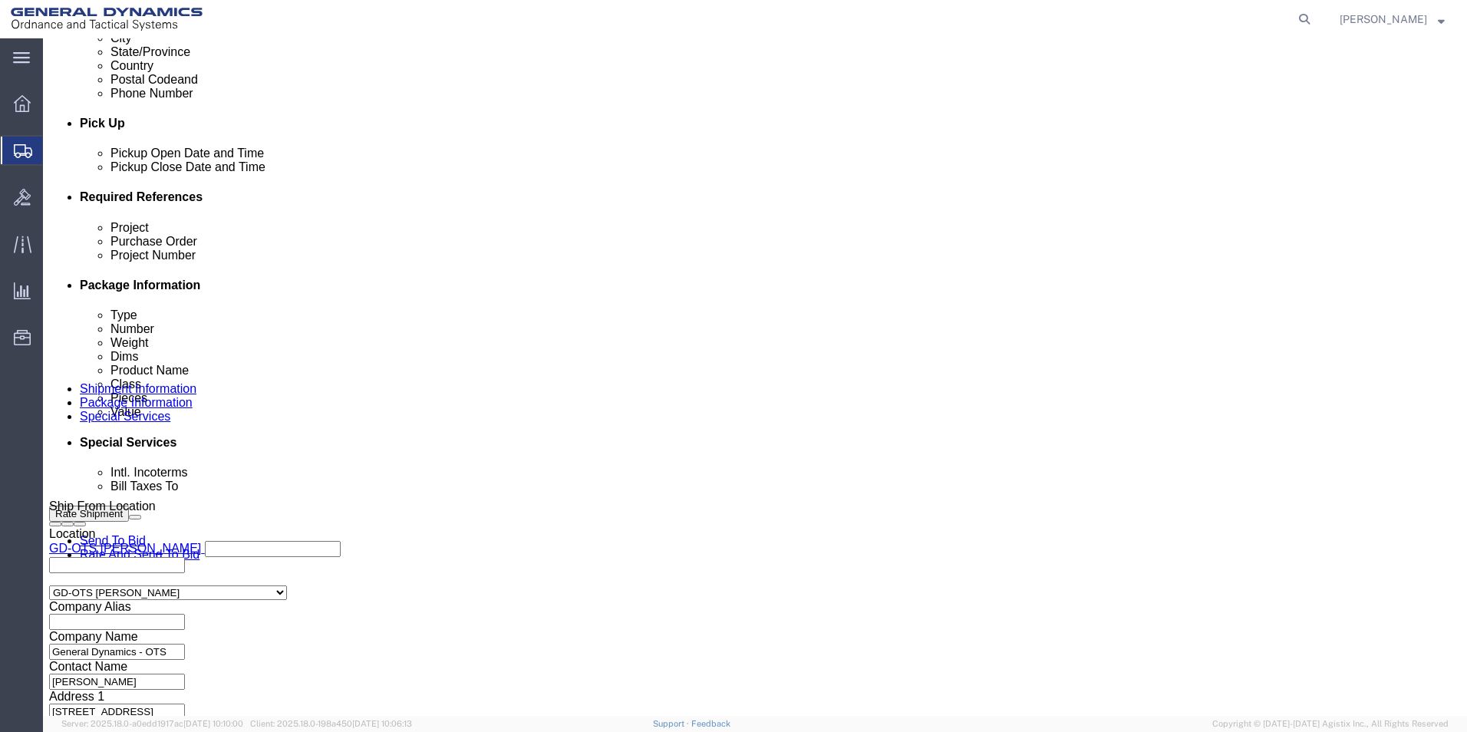
click button "Rate Shipment"
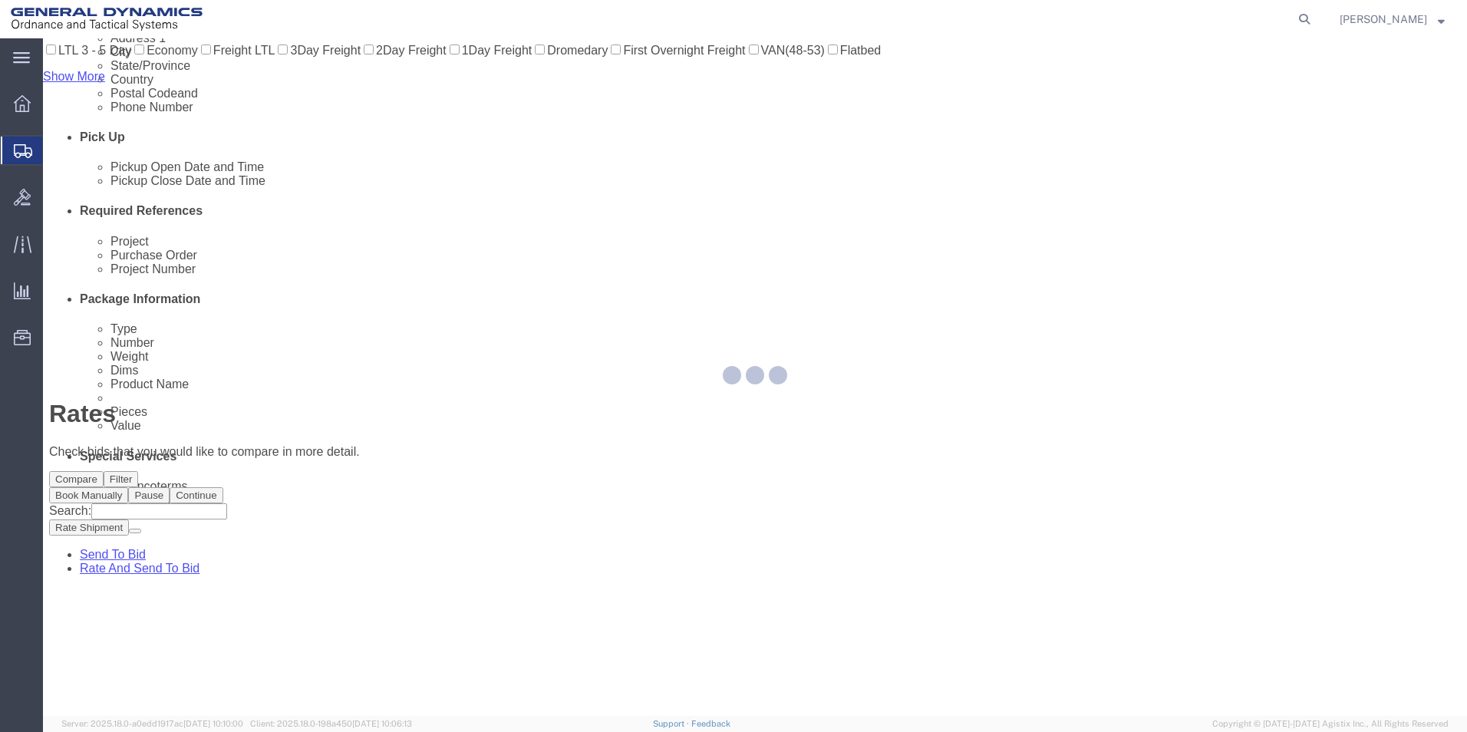
scroll to position [0, 0]
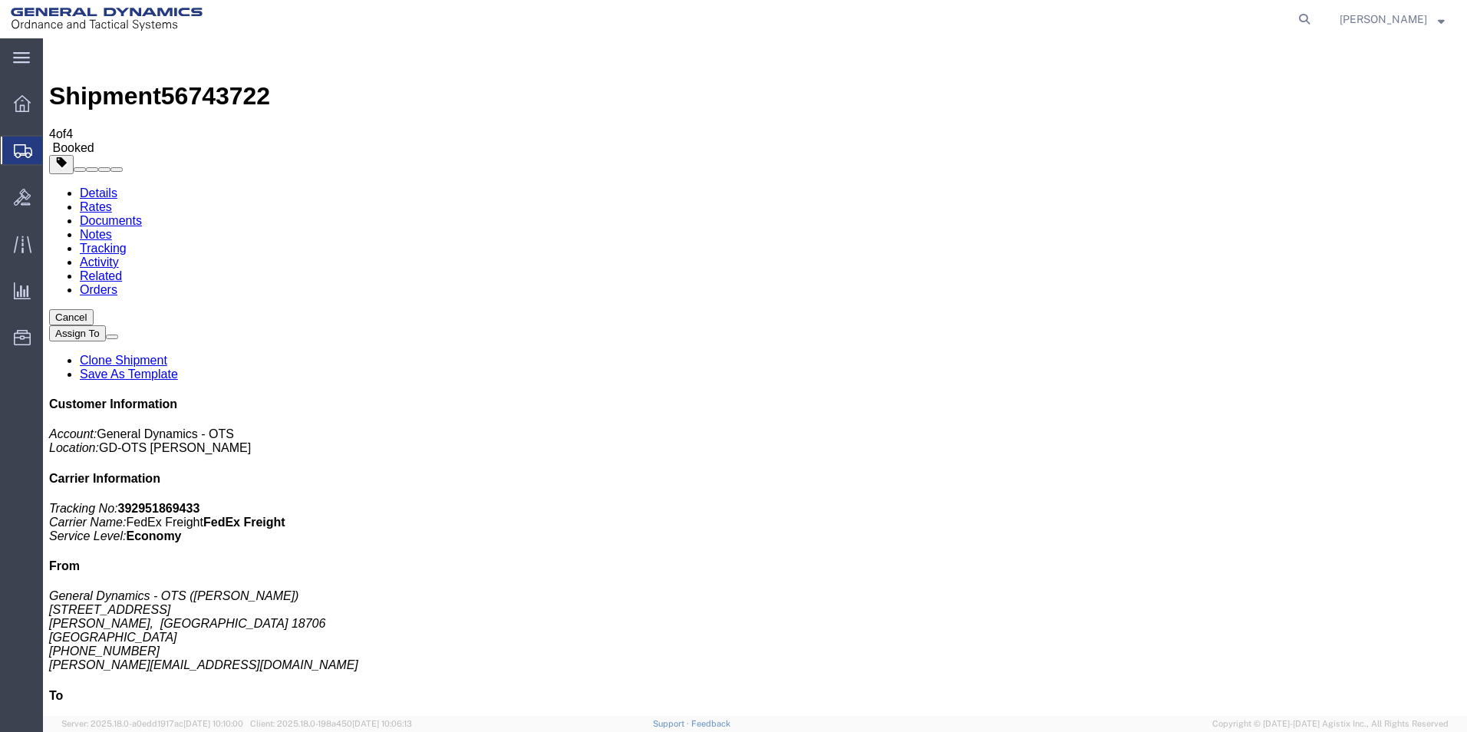
click at [80, 186] on link "Details" at bounding box center [99, 192] width 38 height 13
click div "Pickup & Delivery Dates 09/08/2025 10:00 - 09/08/2025 13:00 Schedule pickup req…"
click link "Schedule pickup request"
